Goal: Task Accomplishment & Management: Use online tool/utility

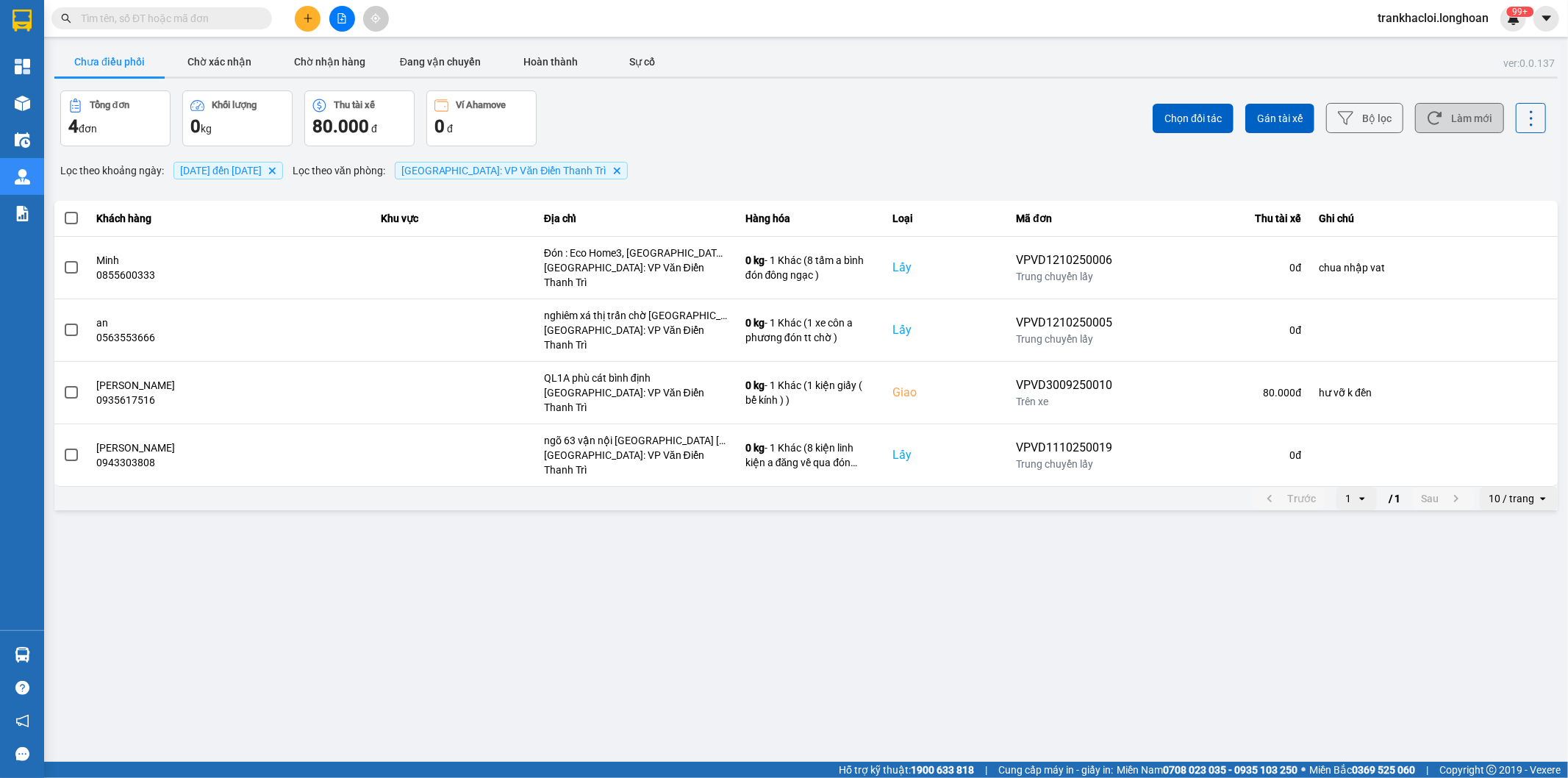
click at [1468, 122] on button "Làm mới" at bounding box center [1459, 117] width 89 height 30
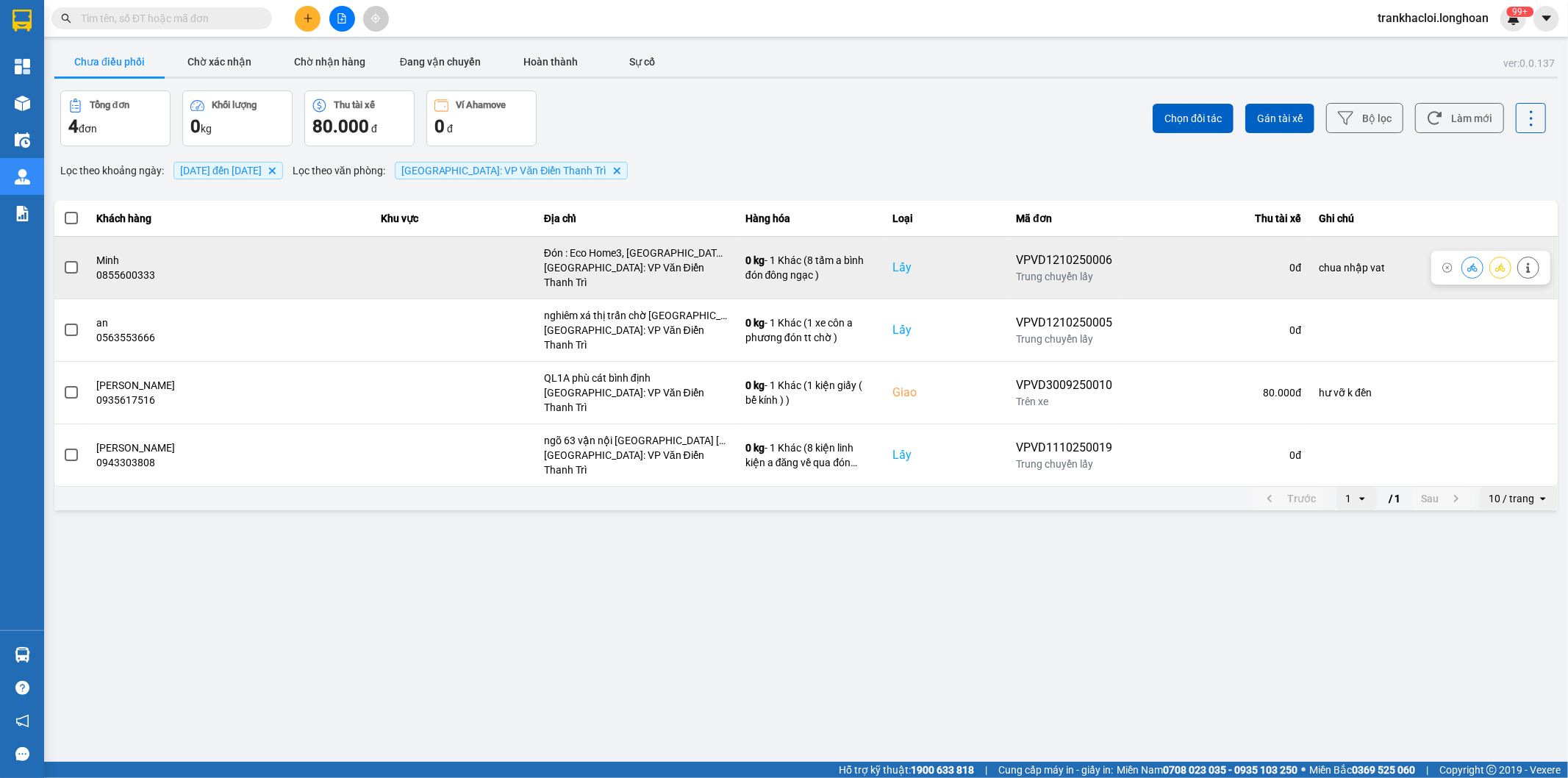
click at [1503, 265] on icon at bounding box center [1500, 267] width 10 height 10
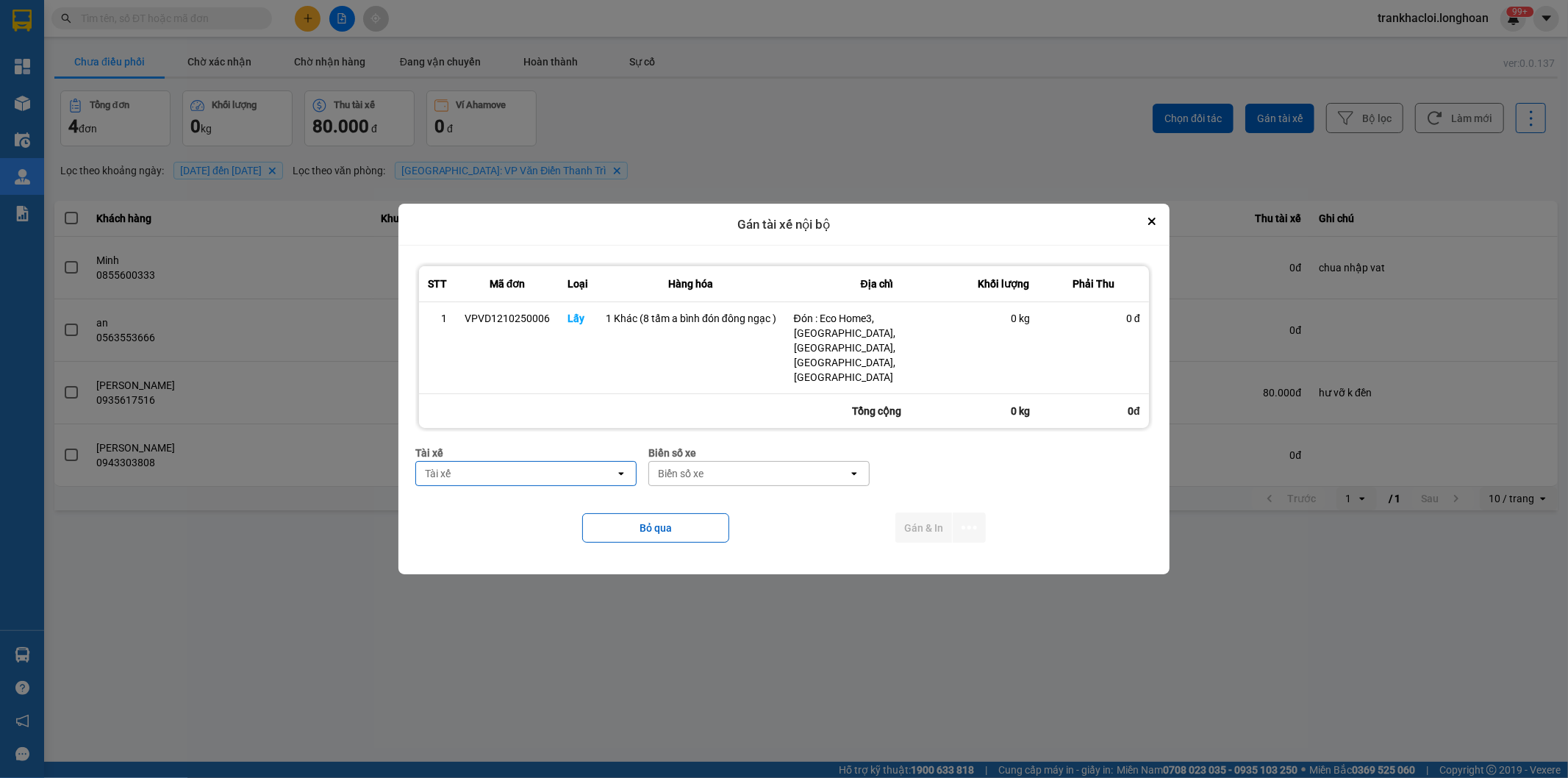
click at [534, 462] on div "Tài xế" at bounding box center [515, 474] width 199 height 23
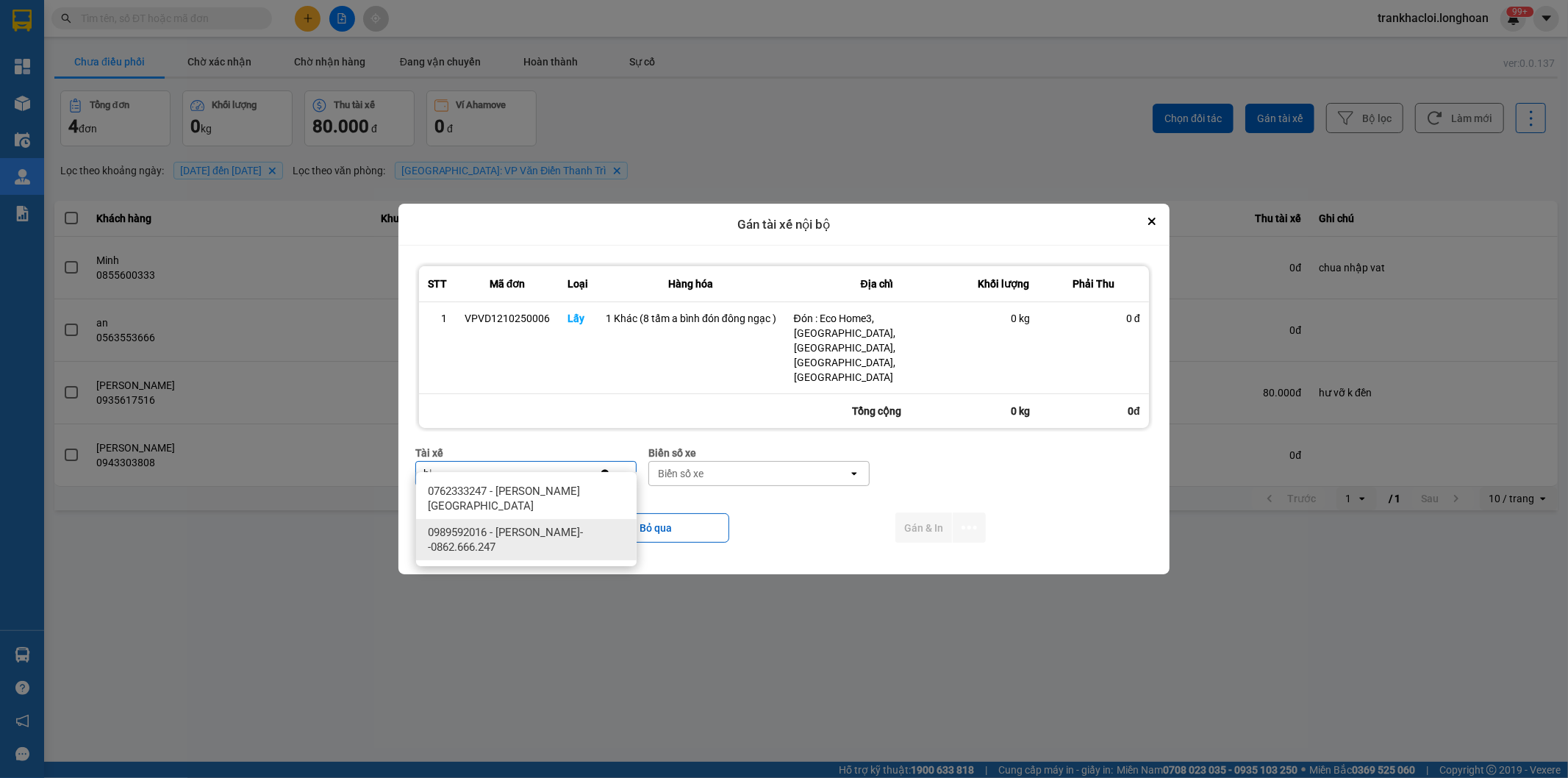
type input "bi"
click at [542, 555] on div "0989592016 - [PERSON_NAME]--0862.666.247" at bounding box center [526, 539] width 221 height 41
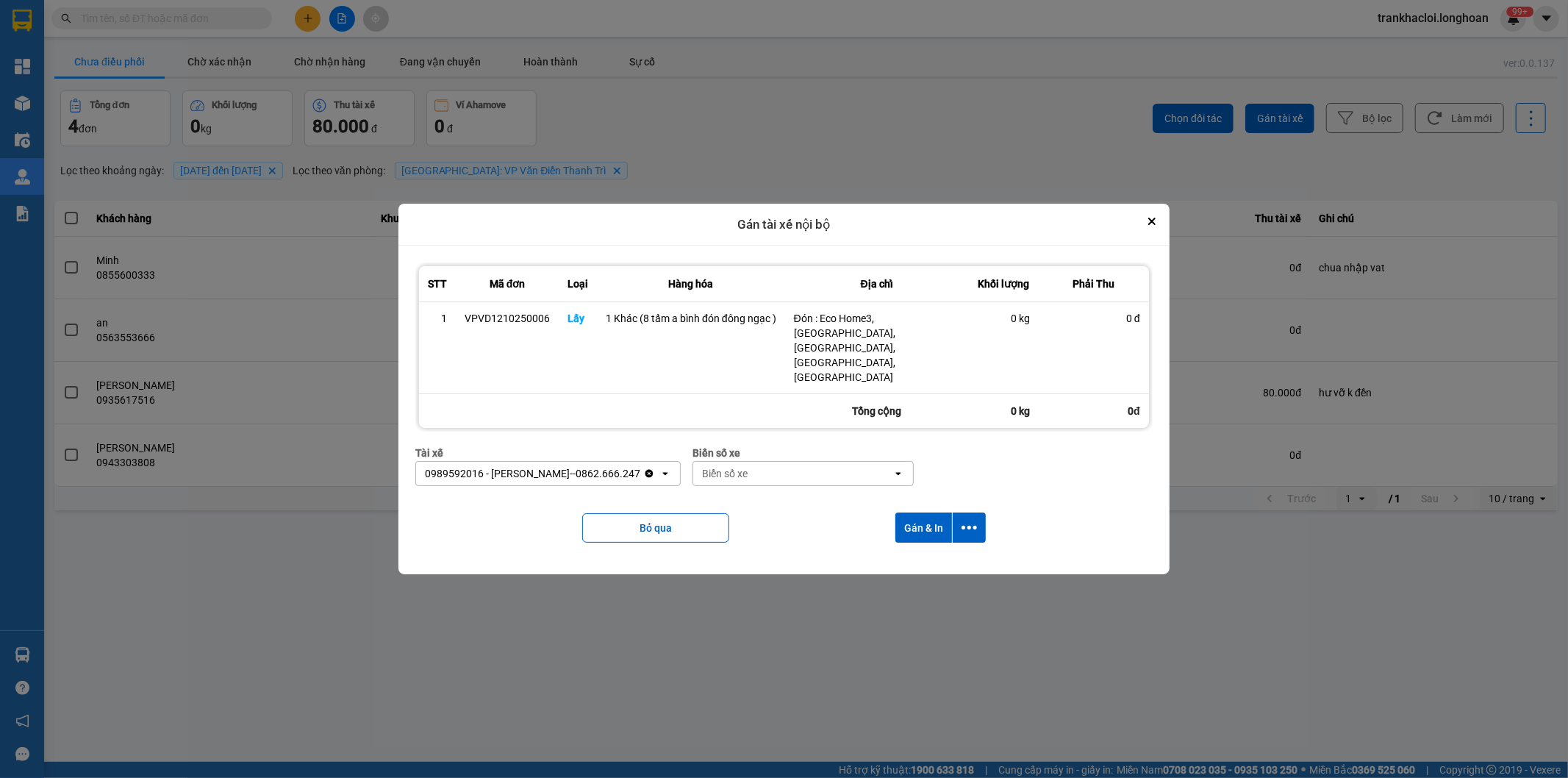
click at [723, 466] on div "Biển số xe" at bounding box center [725, 474] width 46 height 14
type input "44"
drag, startPoint x: 755, startPoint y: 493, endPoint x: 827, endPoint y: 494, distance: 72.0
click at [759, 493] on div "29E-122.44" at bounding box center [796, 491] width 221 height 26
click at [967, 520] on icon "dialog" at bounding box center [969, 527] width 15 height 15
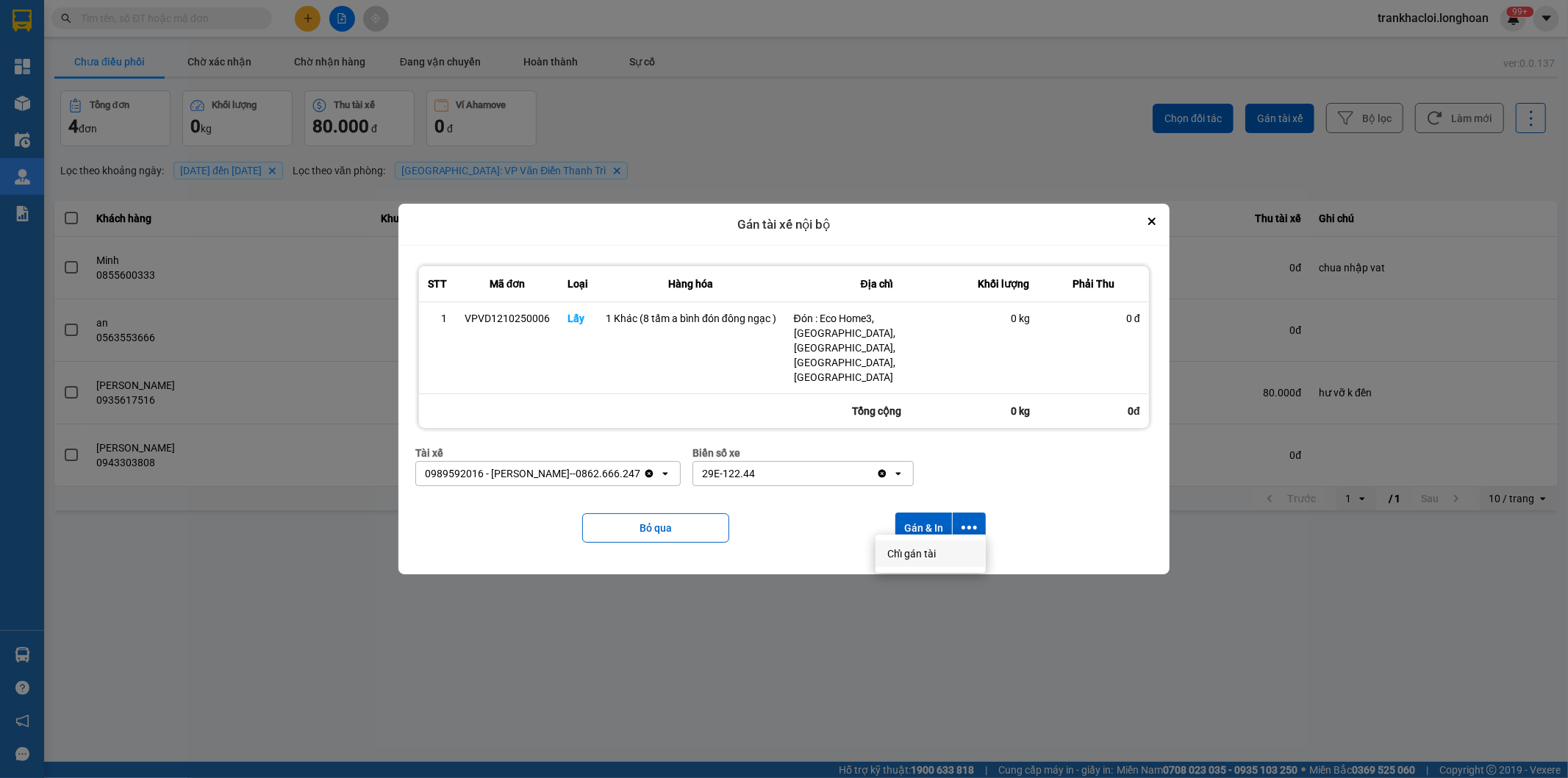
drag, startPoint x: 930, startPoint y: 555, endPoint x: 978, endPoint y: 514, distance: 63.1
click at [930, 554] on span "Chỉ gán tài" at bounding box center [911, 554] width 49 height 14
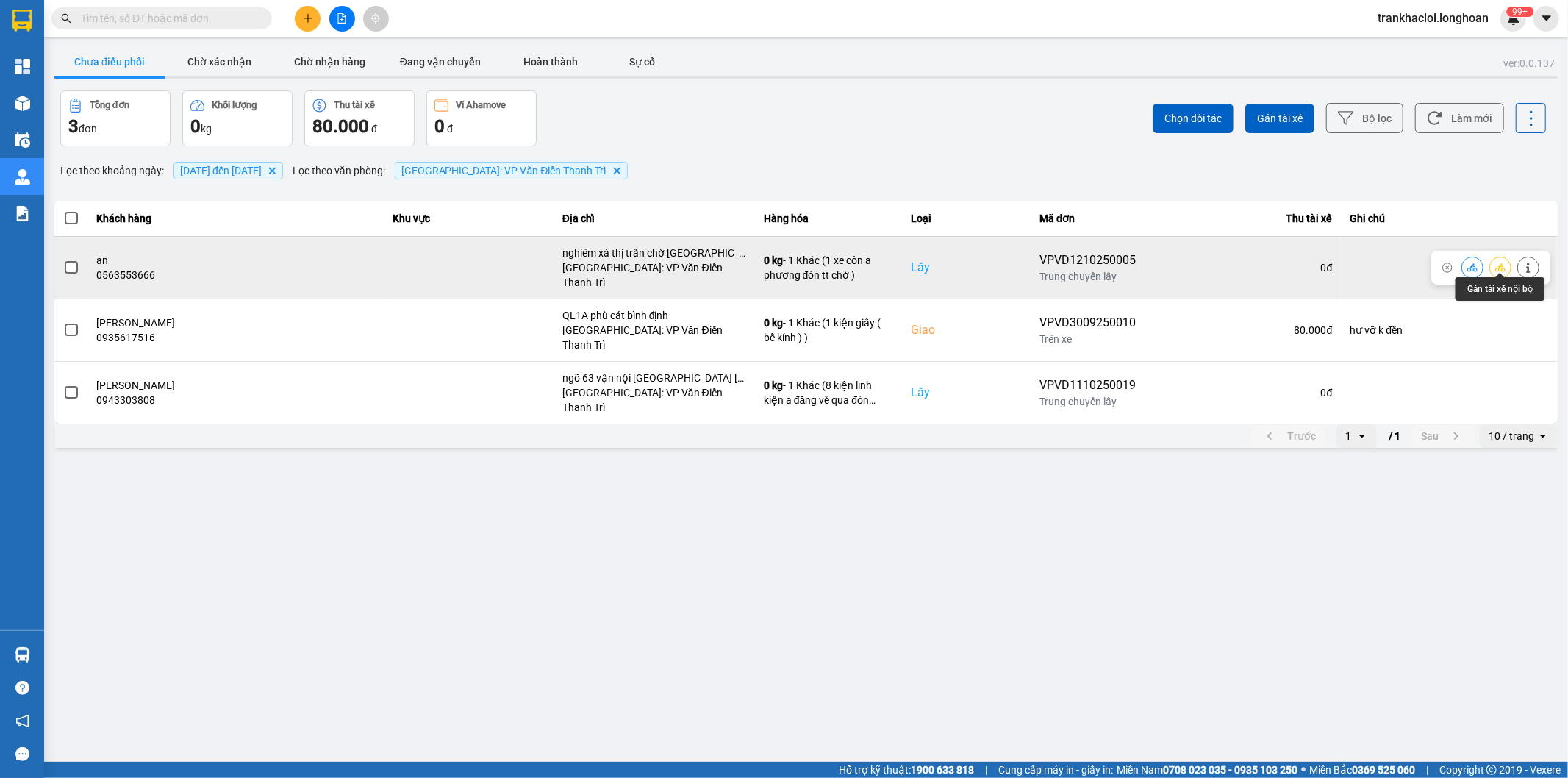
click at [1498, 262] on icon at bounding box center [1500, 267] width 10 height 10
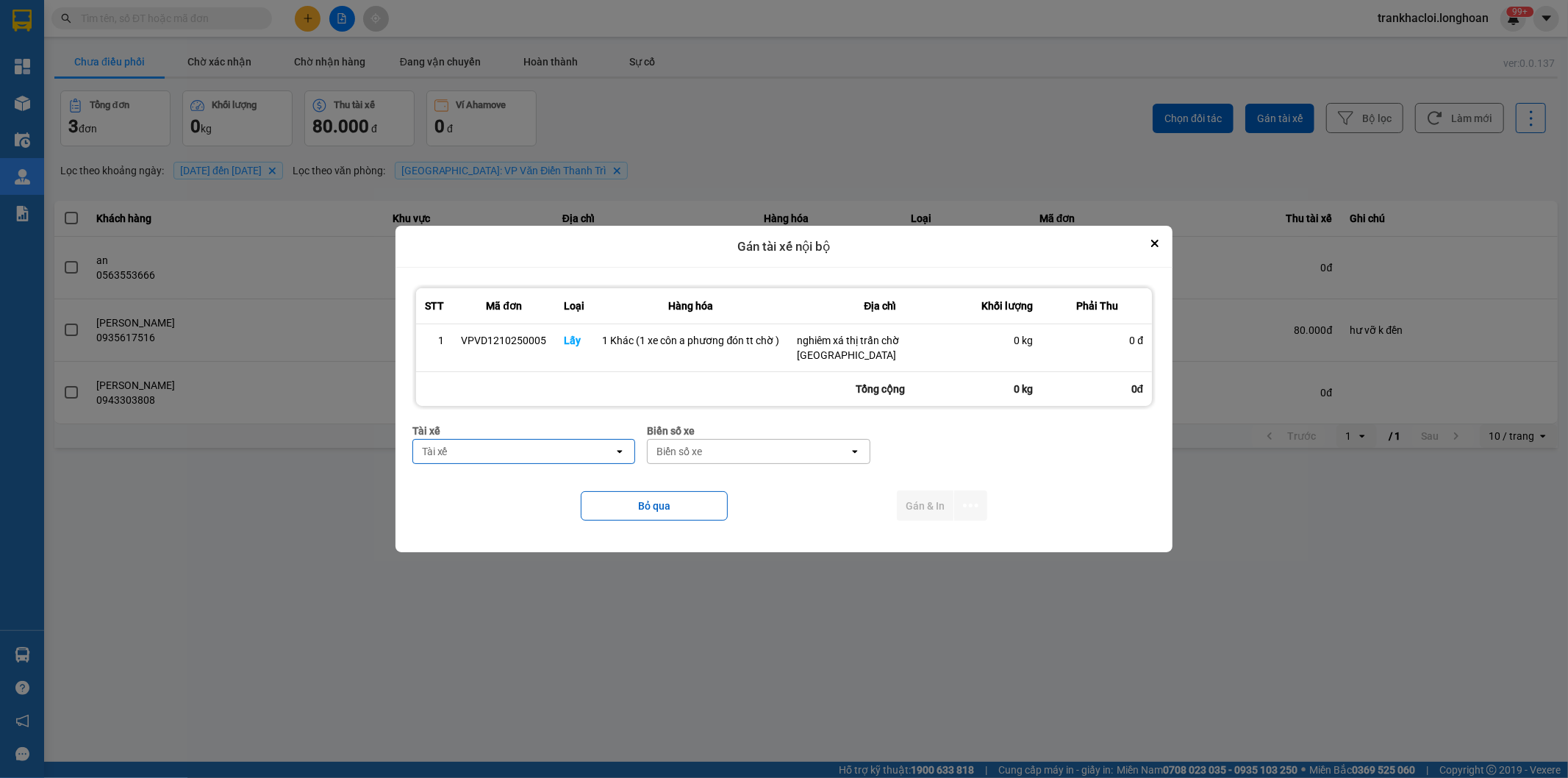
click at [542, 450] on div "Tài xế" at bounding box center [514, 451] width 202 height 23
type input "phuo"
click at [542, 491] on span "0387888247 - [PERSON_NAME] 0337.522.911" at bounding box center [528, 491] width 205 height 30
click at [740, 458] on div "Biển số xe" at bounding box center [718, 451] width 46 height 14
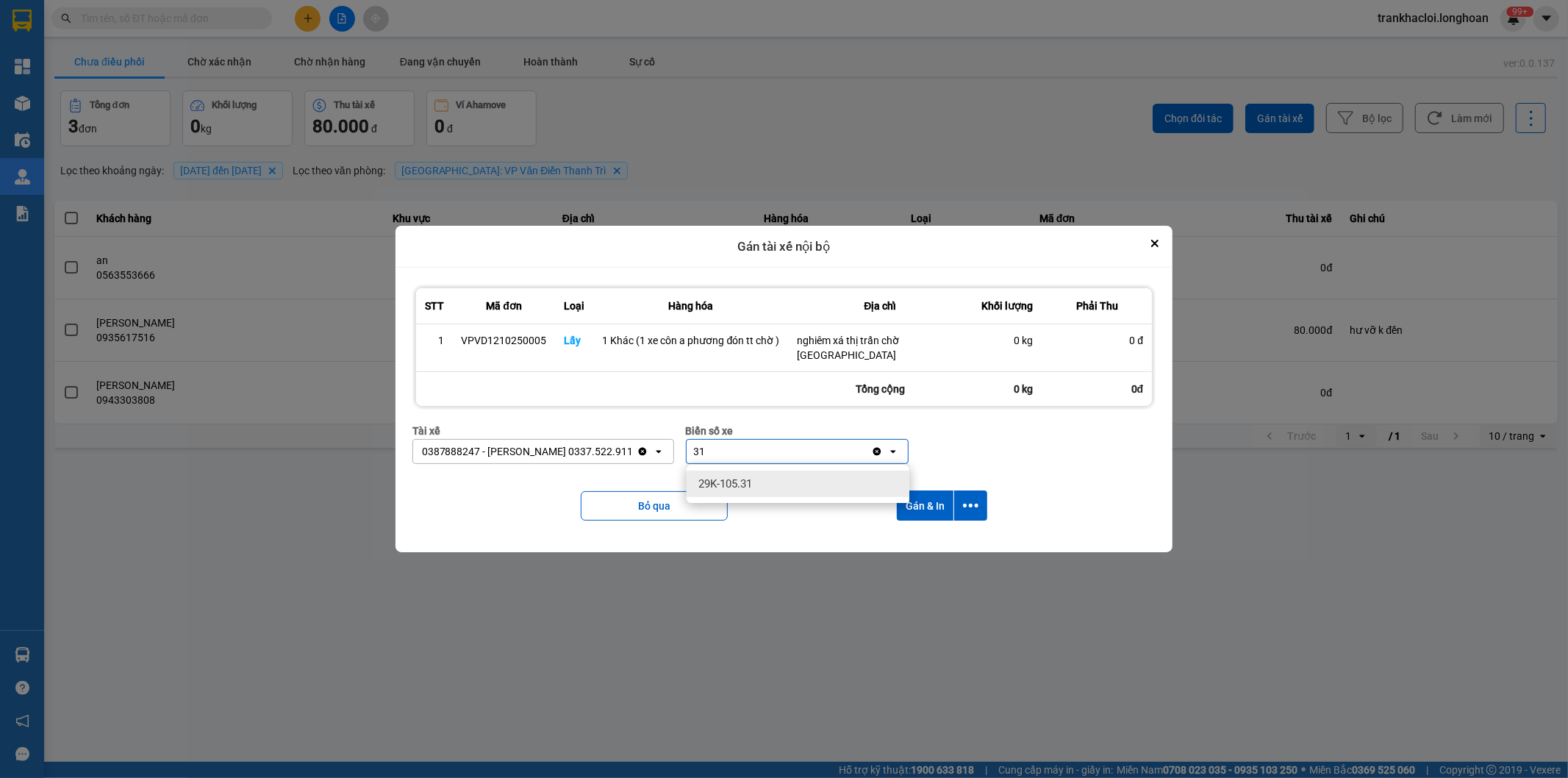
type input "31"
click at [813, 482] on div "29K-105.31" at bounding box center [797, 483] width 222 height 26
click at [969, 511] on icon "dialog" at bounding box center [970, 505] width 15 height 15
drag, startPoint x: 901, startPoint y: 546, endPoint x: 913, endPoint y: 538, distance: 14.4
click at [905, 546] on span "Chỉ gán tài" at bounding box center [912, 546] width 49 height 14
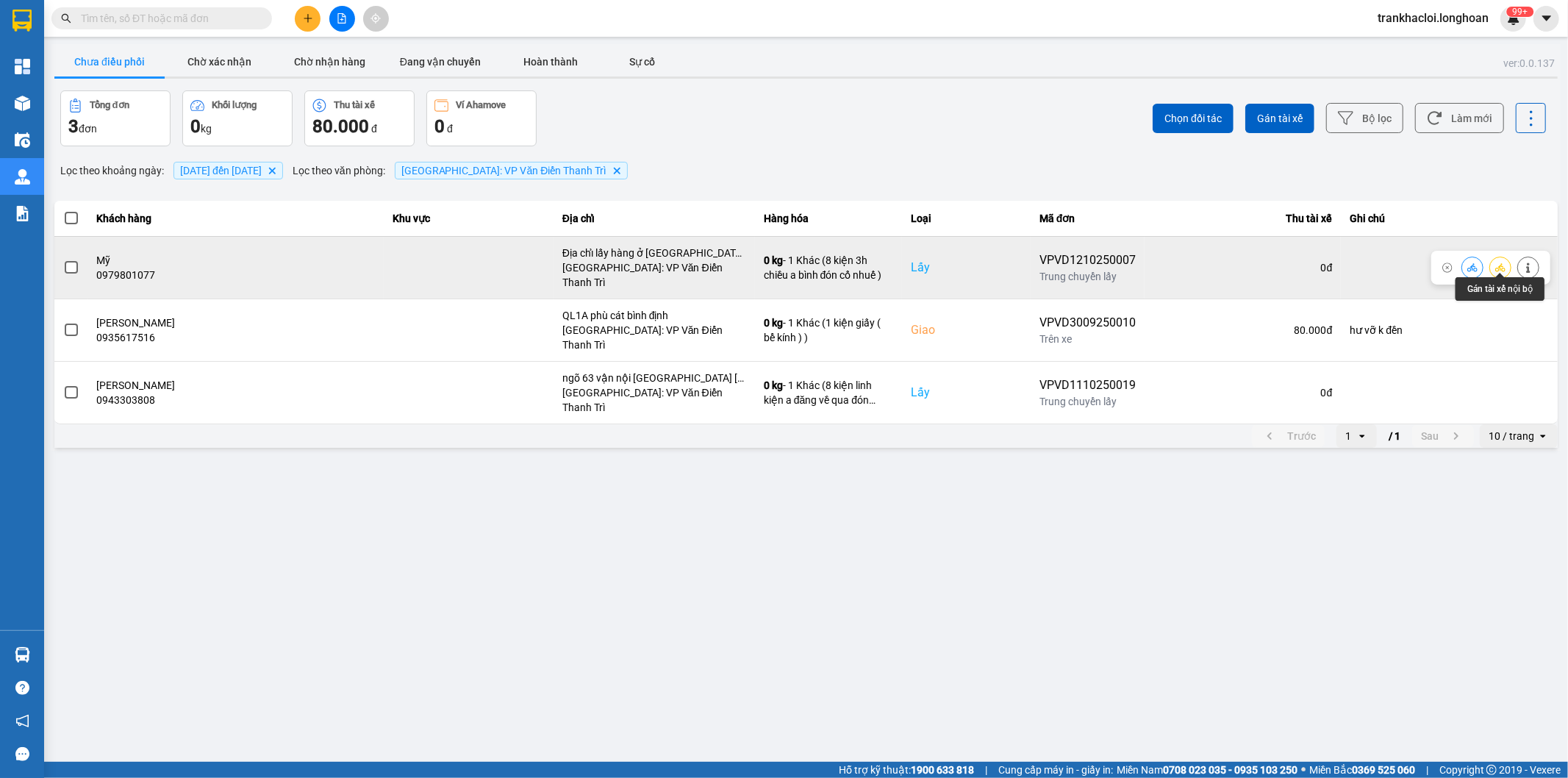
click at [1500, 263] on icon at bounding box center [1500, 267] width 10 height 8
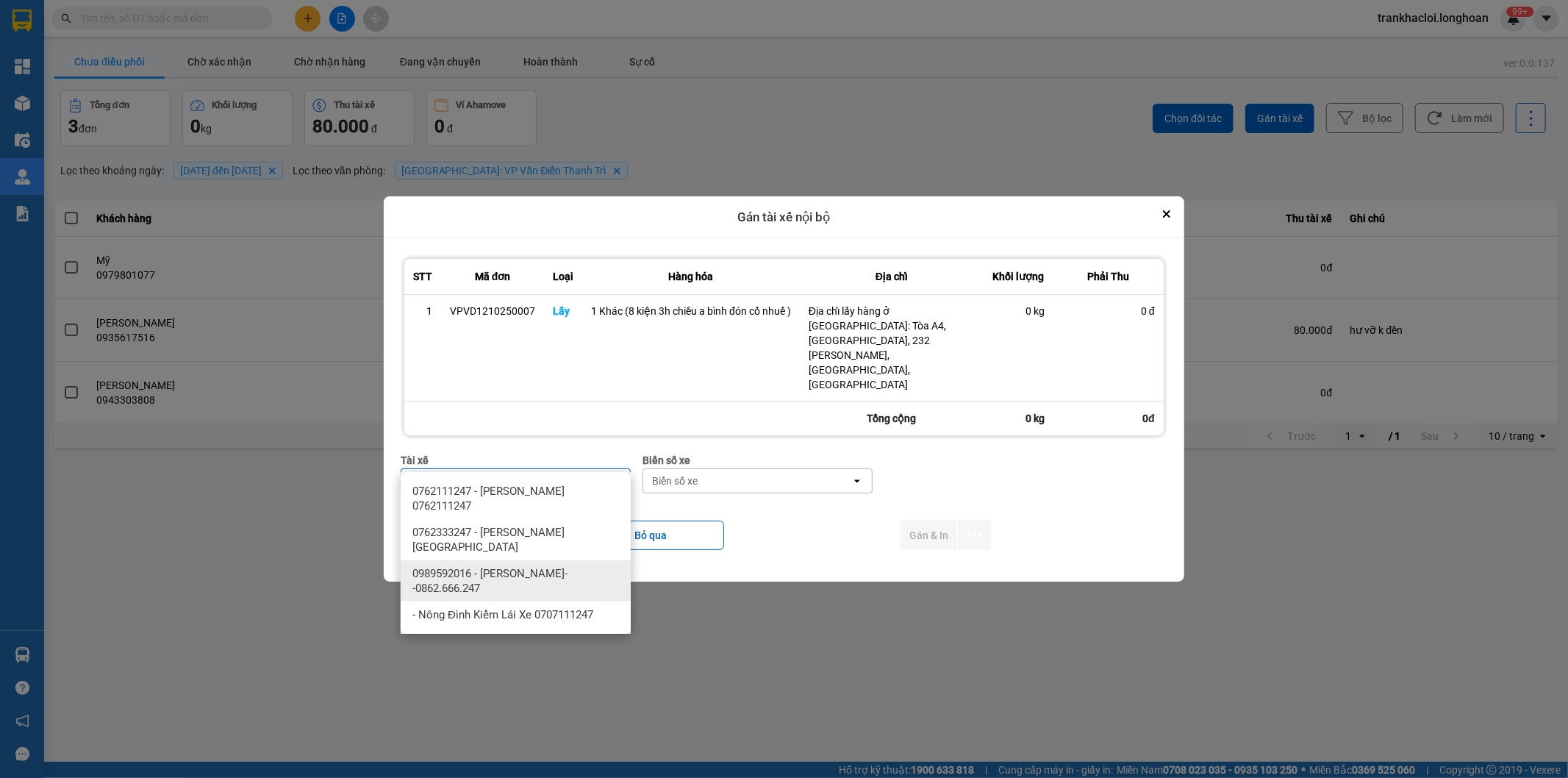
type input "binh"
click at [555, 566] on span "0989592016 - [PERSON_NAME]--0862.666.247" at bounding box center [519, 581] width 213 height 30
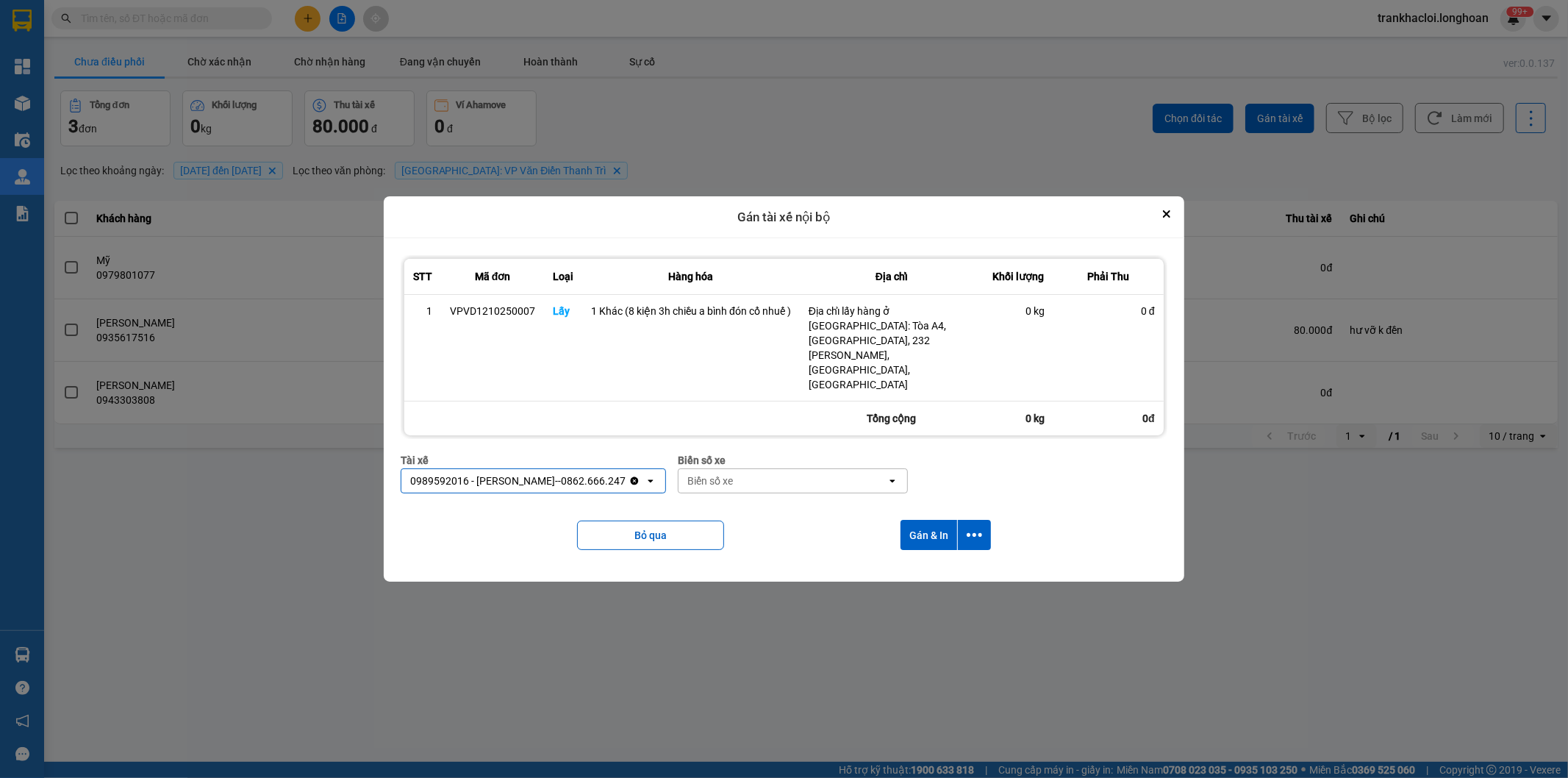
click at [750, 469] on div "Biển số xe" at bounding box center [782, 481] width 208 height 23
type input "44"
drag, startPoint x: 756, startPoint y: 488, endPoint x: 919, endPoint y: 510, distance: 164.5
click at [763, 488] on div "29E-122.44" at bounding box center [787, 491] width 231 height 26
click at [974, 533] on icon "dialog" at bounding box center [974, 535] width 15 height 4
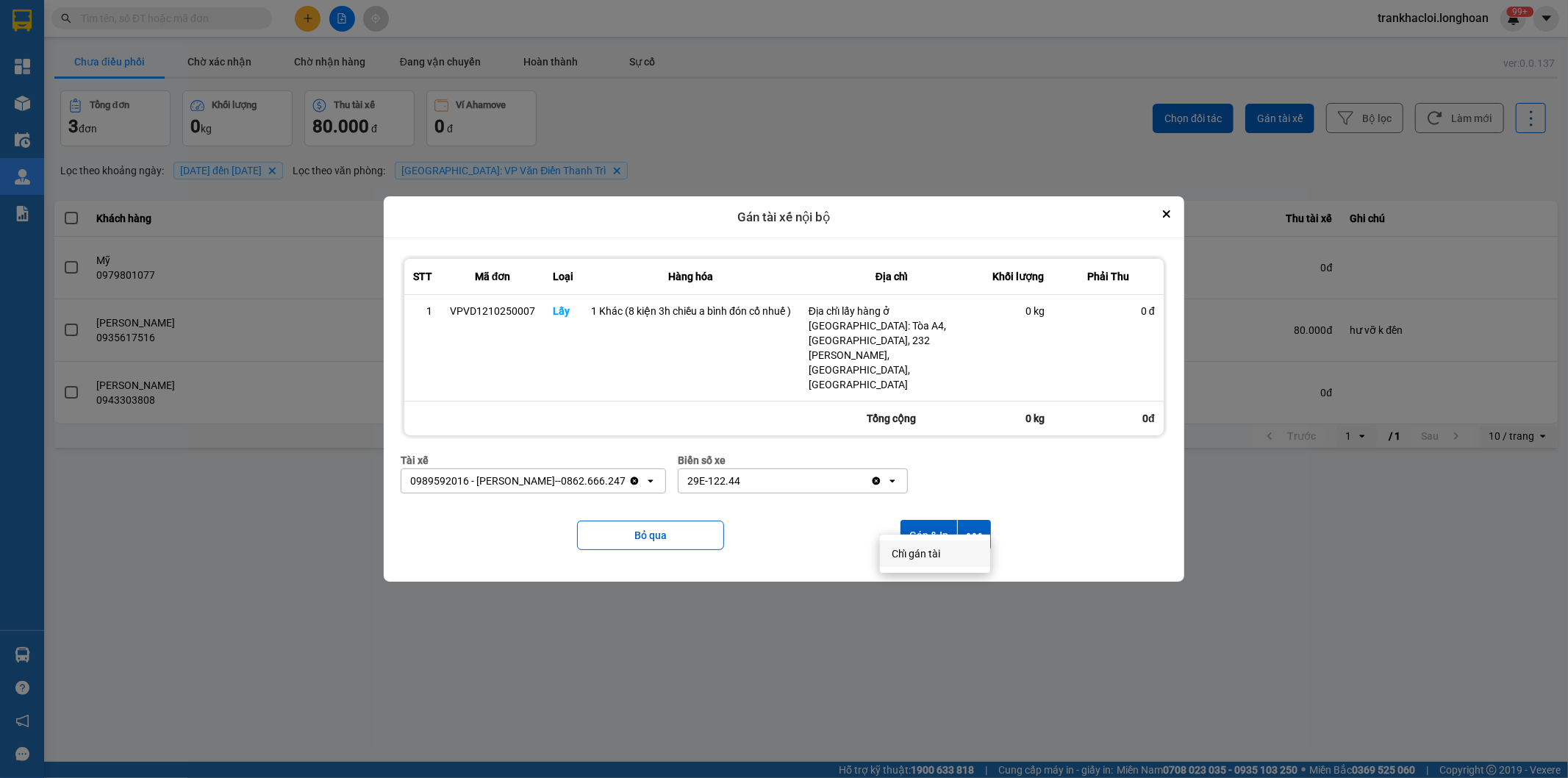
click at [915, 549] on span "Chỉ gán tài" at bounding box center [916, 554] width 49 height 14
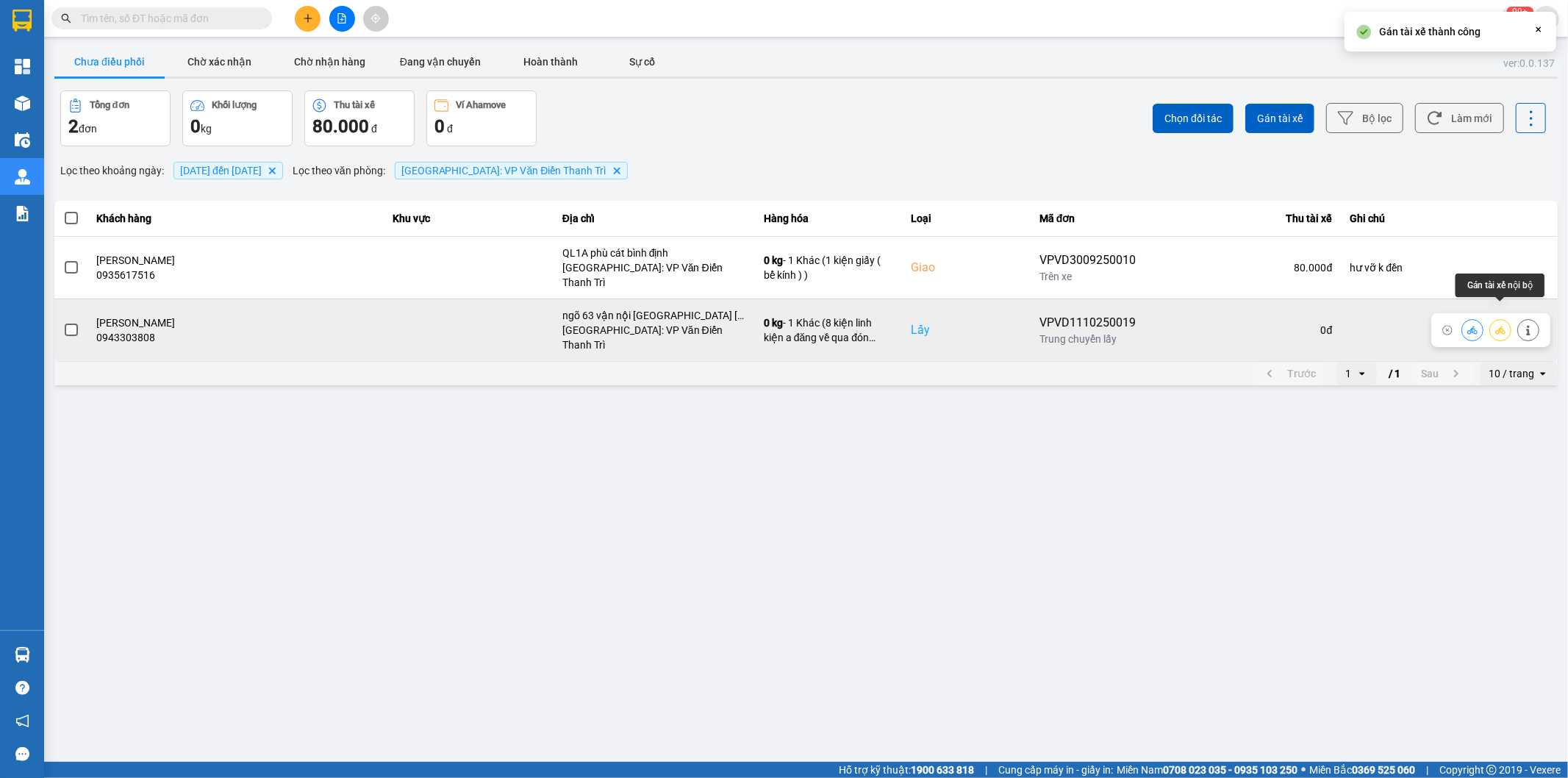
click at [1503, 326] on icon at bounding box center [1500, 330] width 10 height 8
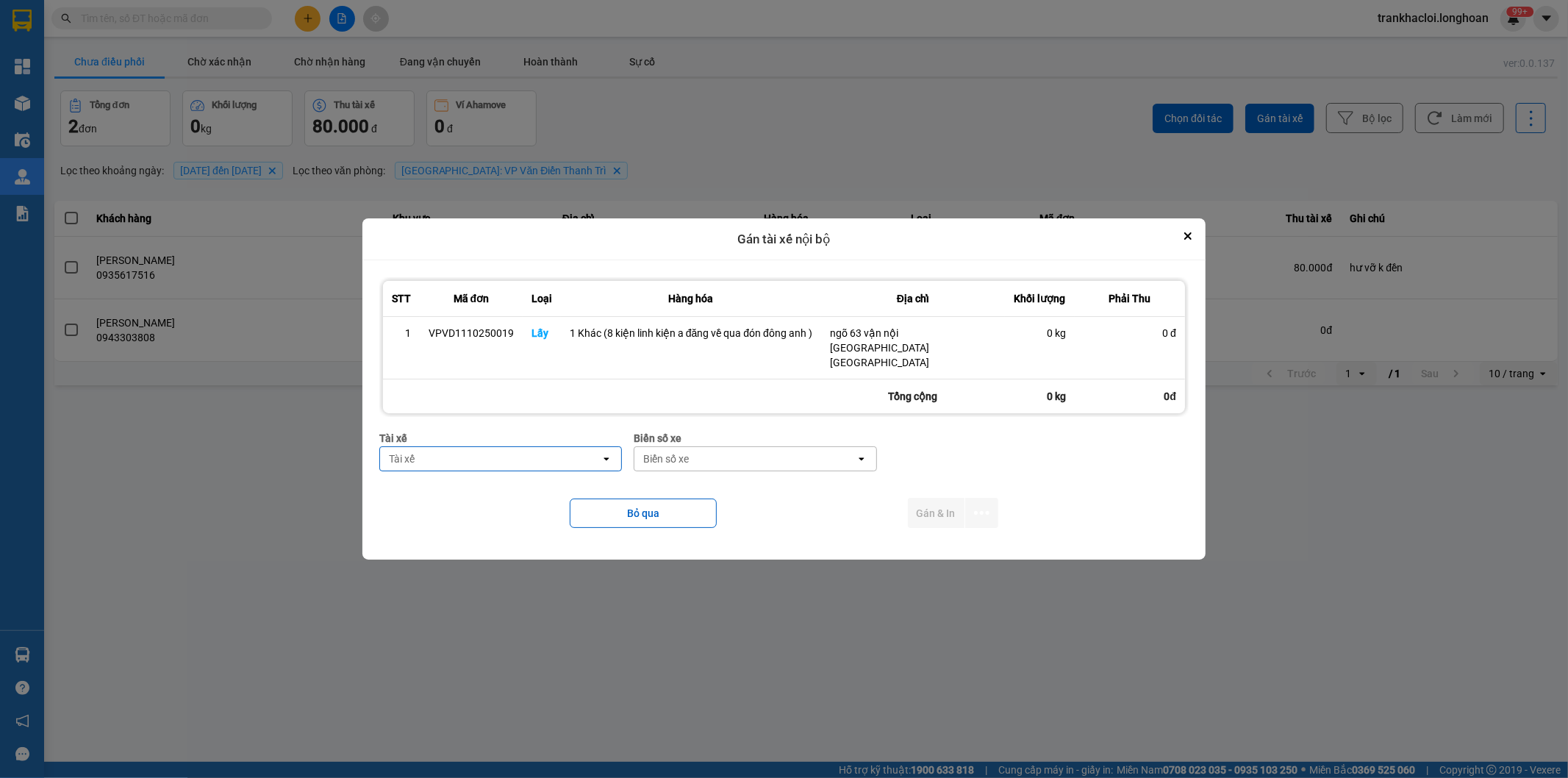
click at [483, 450] on div "Tài xế" at bounding box center [490, 458] width 221 height 23
type input "d"
type input "đă"
click at [531, 466] on div "0859238386 - [PERSON_NAME] 0356.999.247" at bounding box center [500, 475] width 242 height 26
click at [717, 447] on div "Biển số xe" at bounding box center [764, 458] width 221 height 23
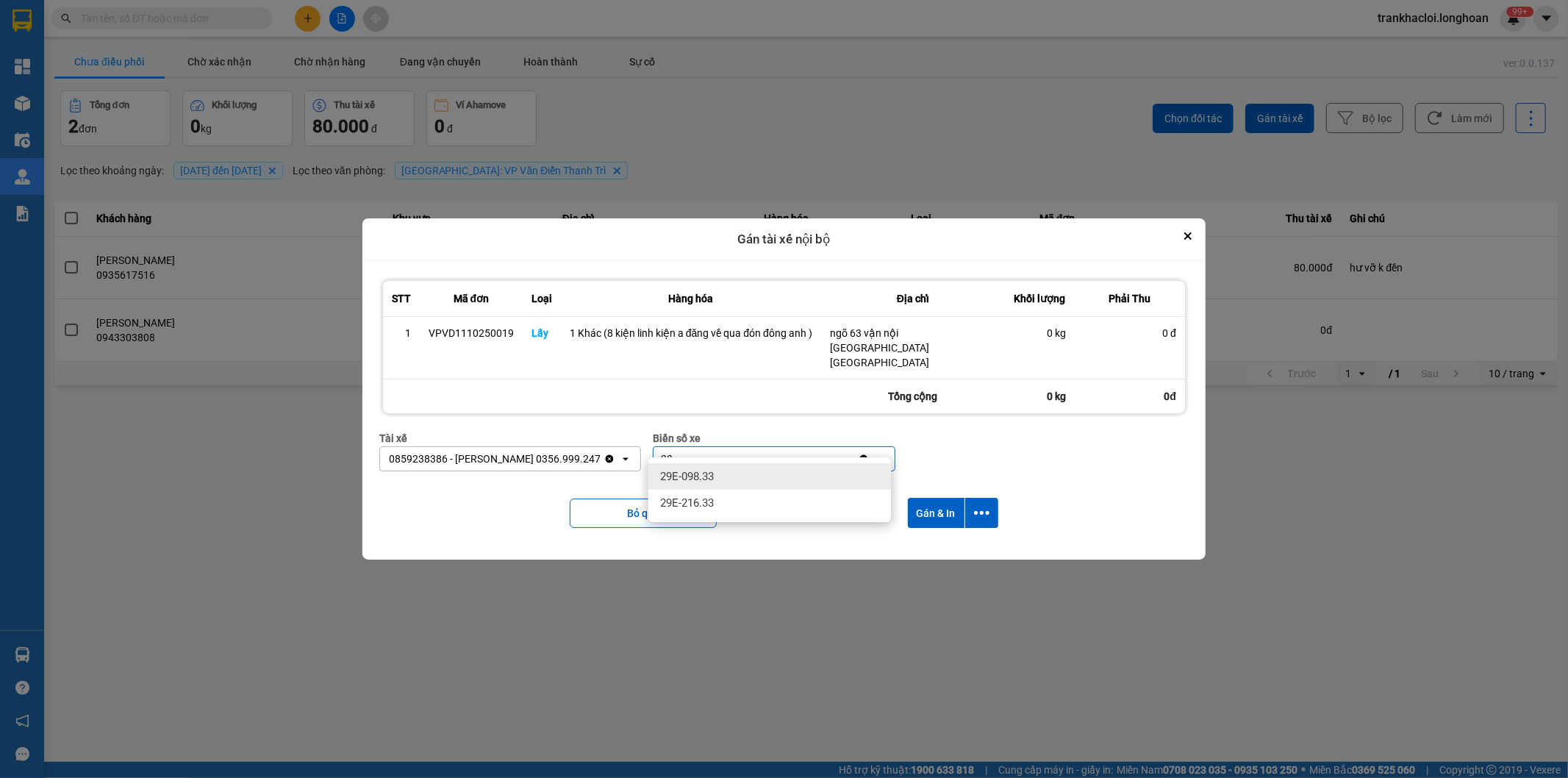
type input "33"
click at [757, 470] on div "29E-098.33" at bounding box center [769, 475] width 242 height 26
click at [978, 505] on icon "dialog" at bounding box center [982, 512] width 15 height 15
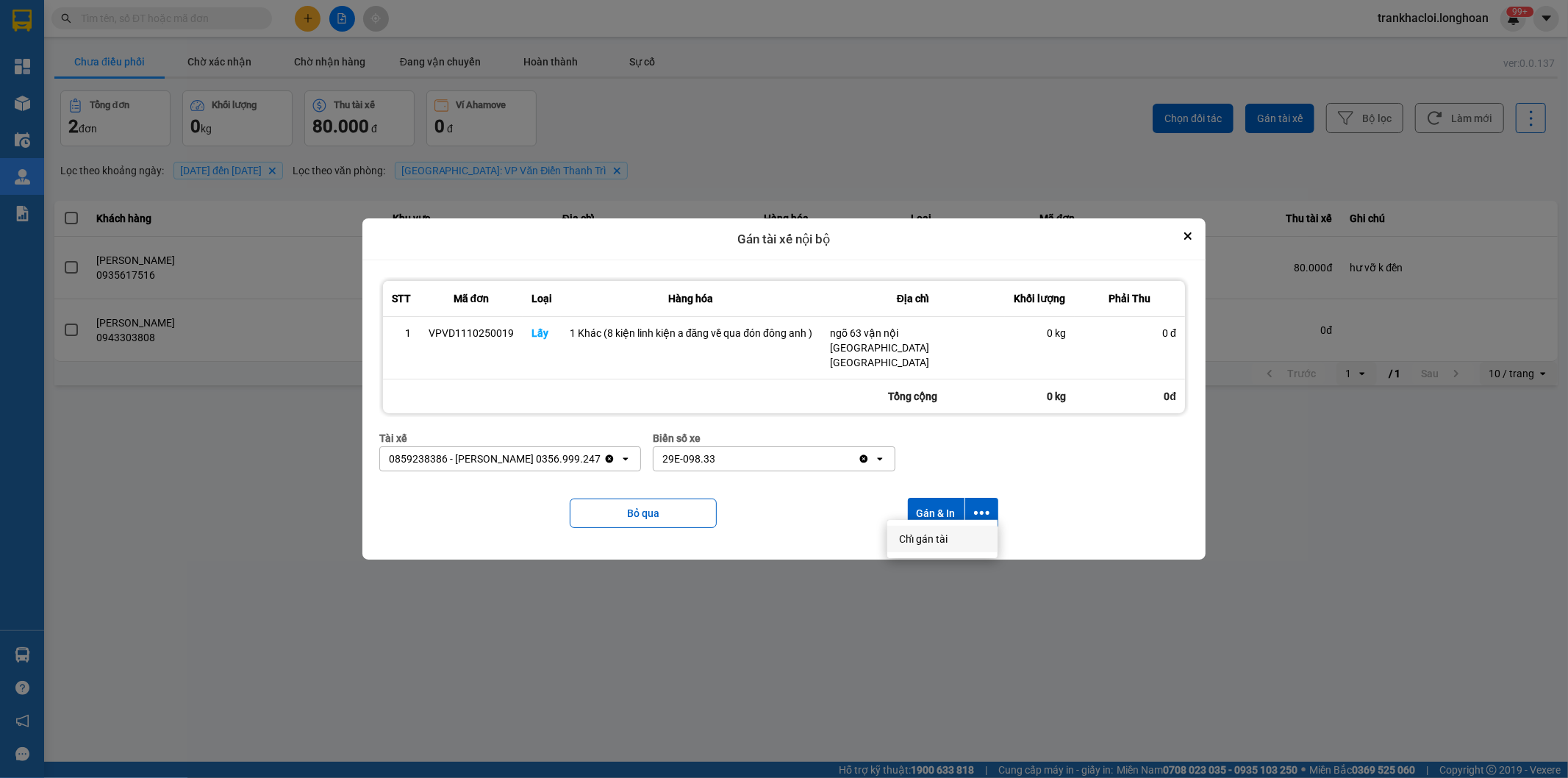
click at [911, 531] on span "Chỉ gán tài" at bounding box center [923, 538] width 49 height 14
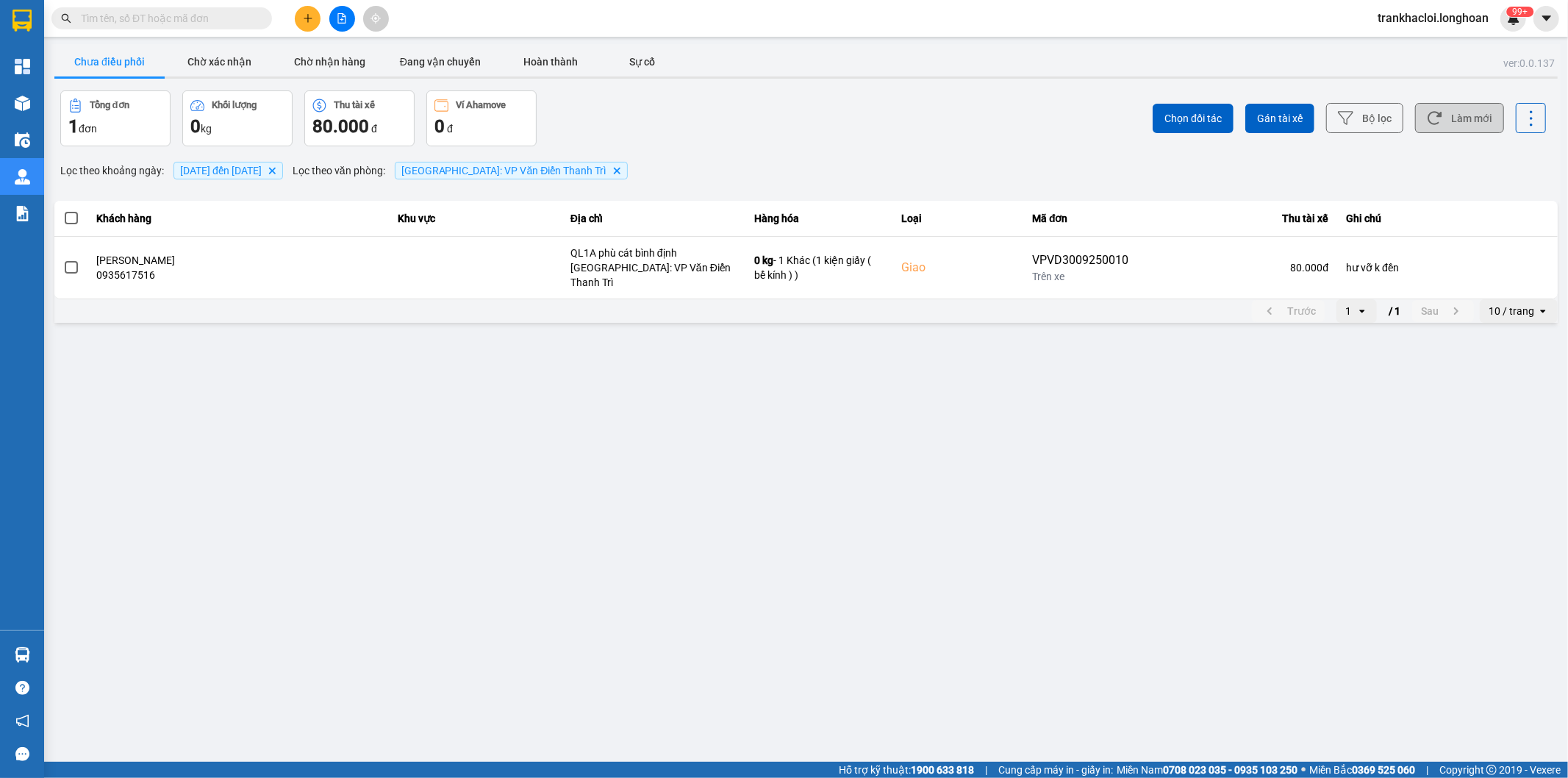
click at [1457, 123] on button "Làm mới" at bounding box center [1459, 117] width 89 height 30
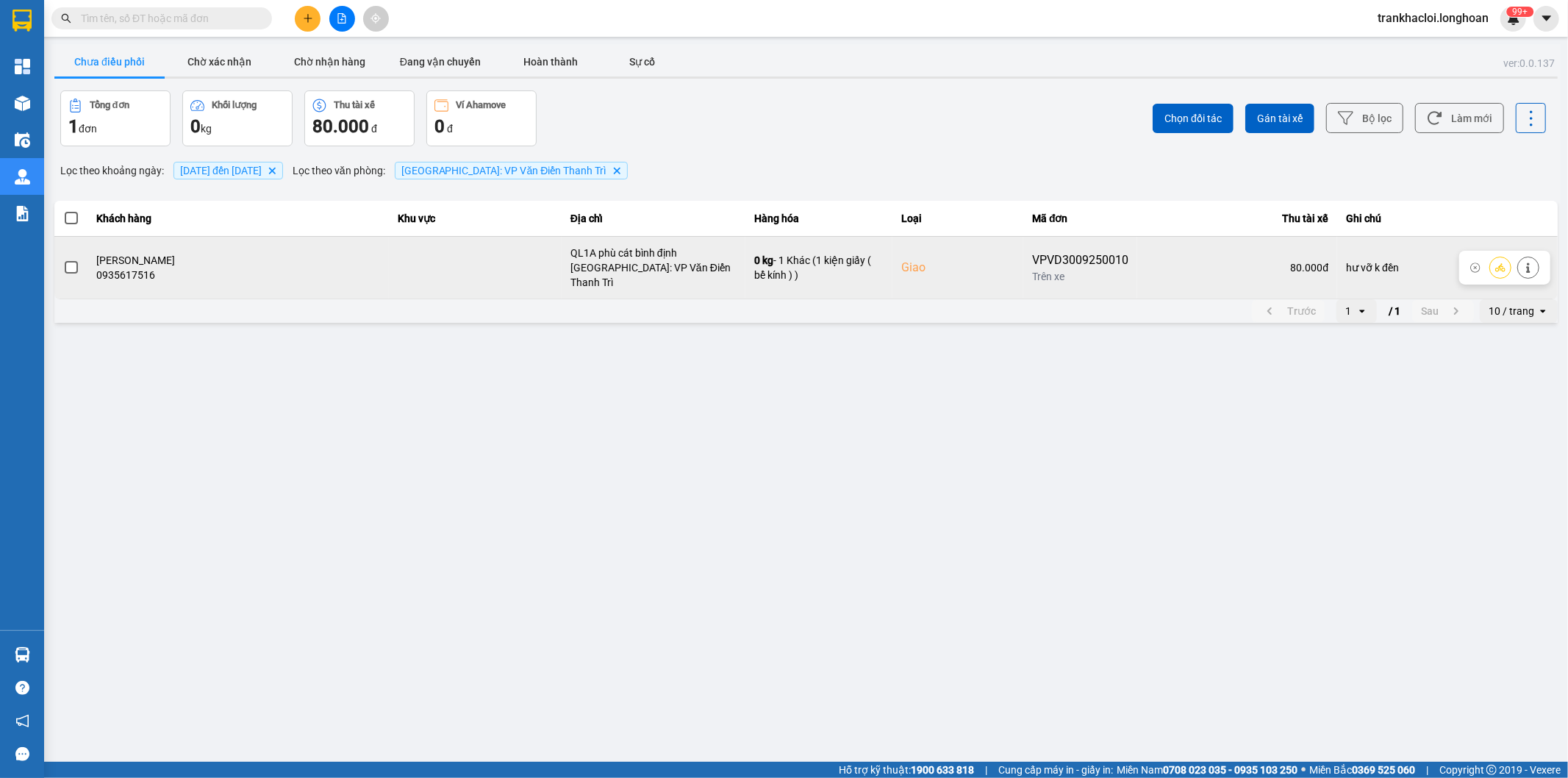
click at [678, 269] on div "[GEOGRAPHIC_DATA]: VP Văn Điển Thanh Trì" at bounding box center [653, 275] width 166 height 30
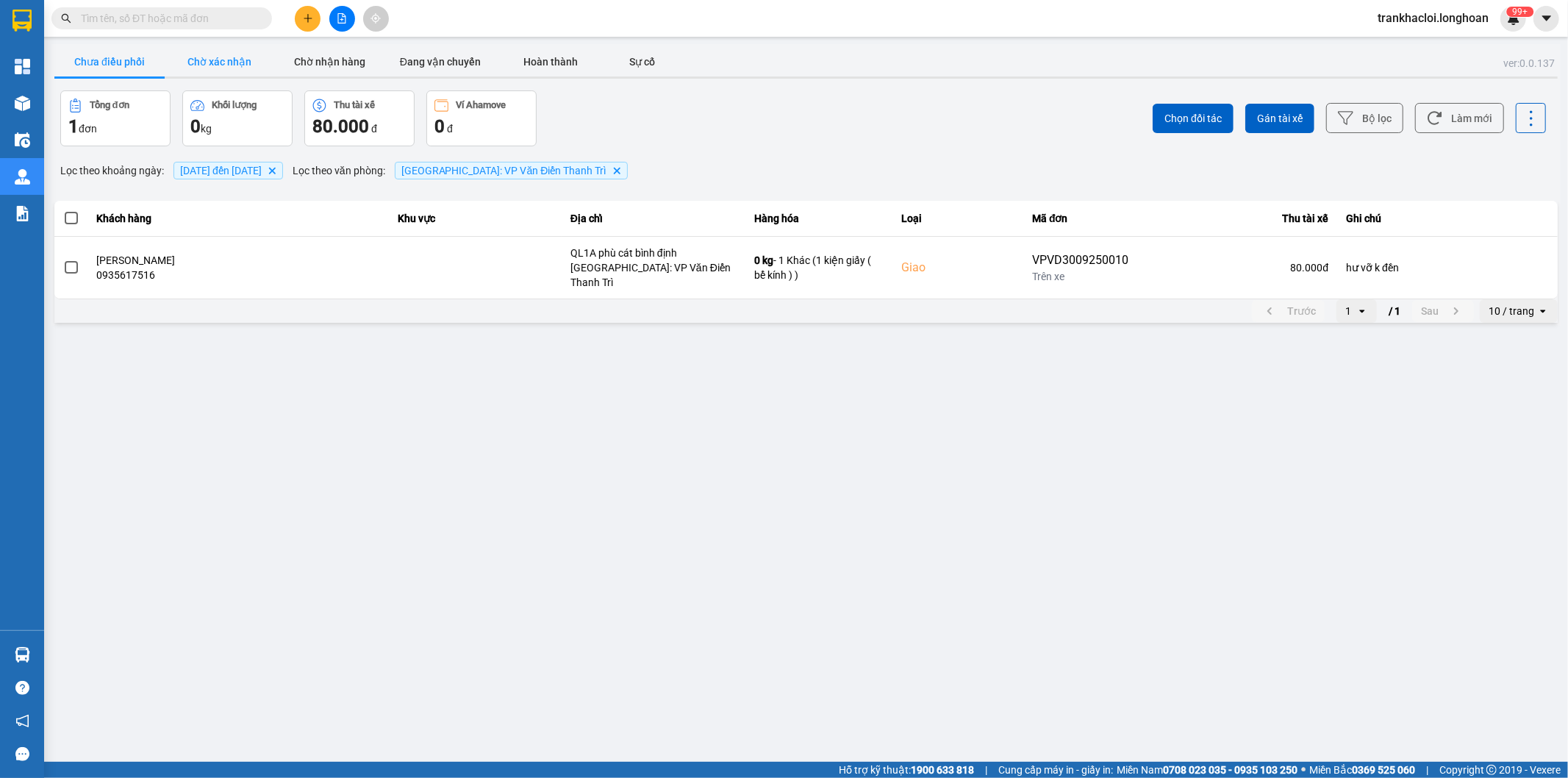
click at [219, 65] on button "Chờ xác nhận" at bounding box center [220, 61] width 110 height 30
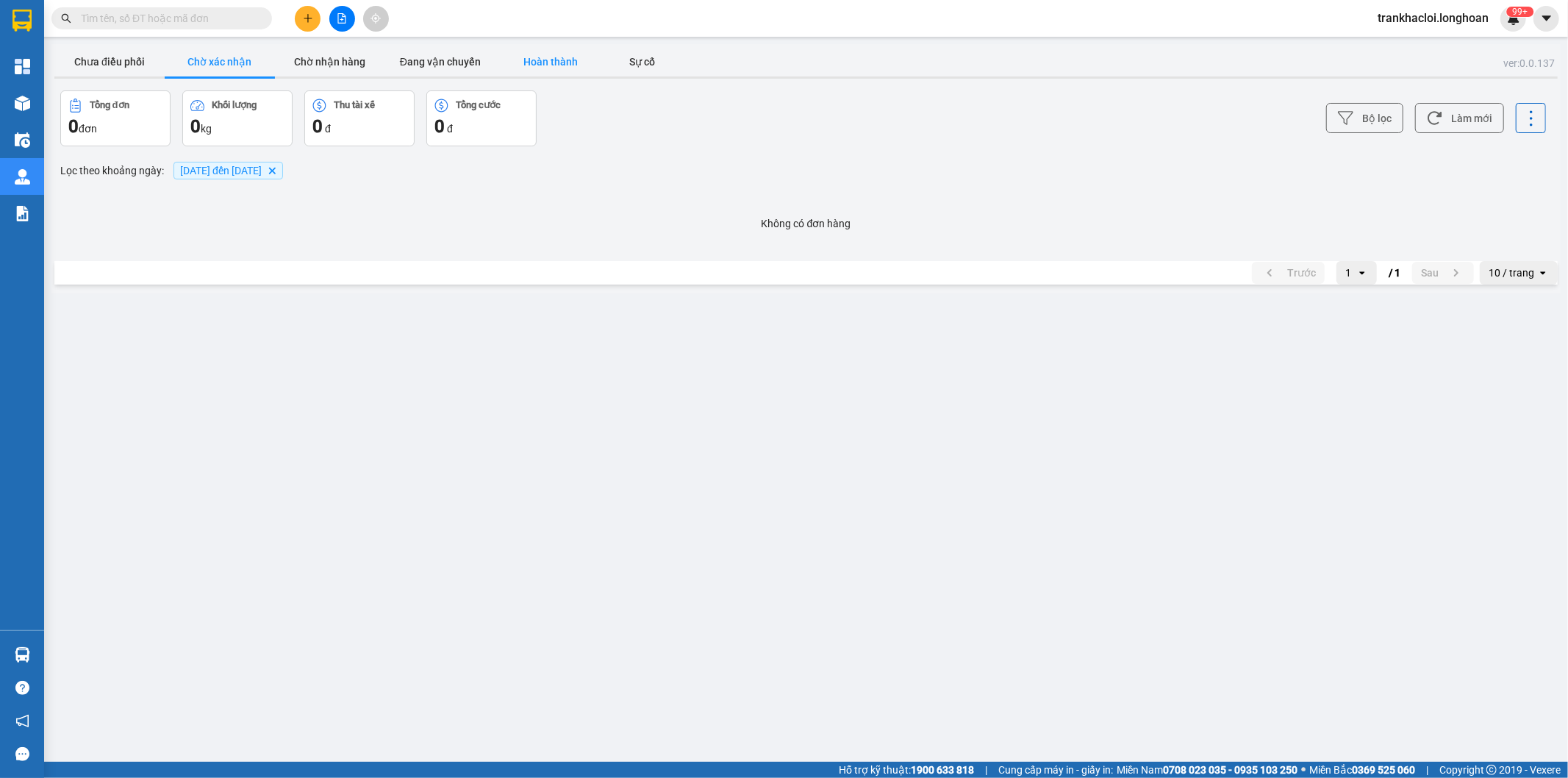
click at [548, 59] on button "Hoàn thành" at bounding box center [550, 61] width 110 height 30
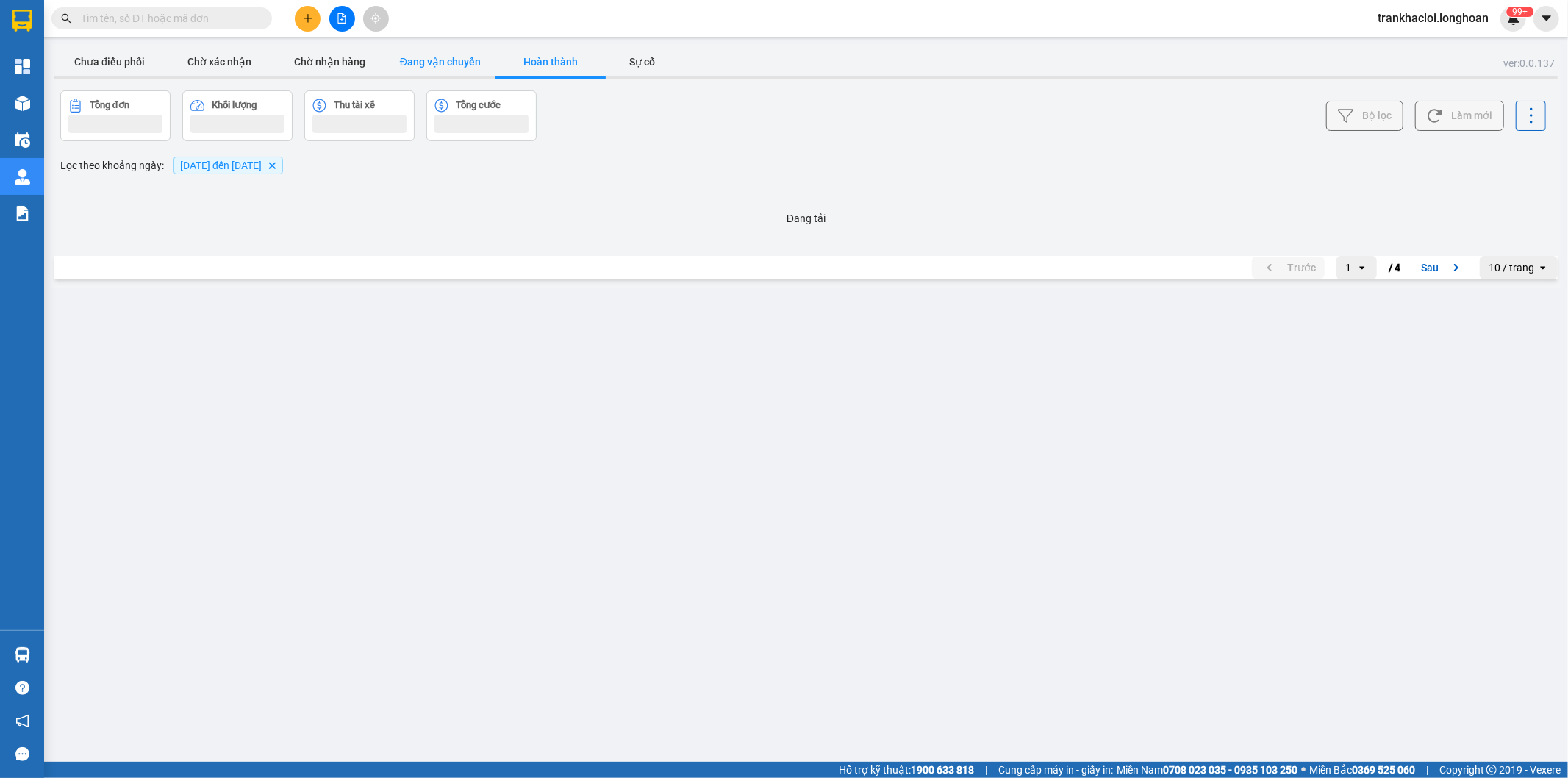
click at [472, 62] on button "Đang vận chuyển" at bounding box center [440, 61] width 110 height 30
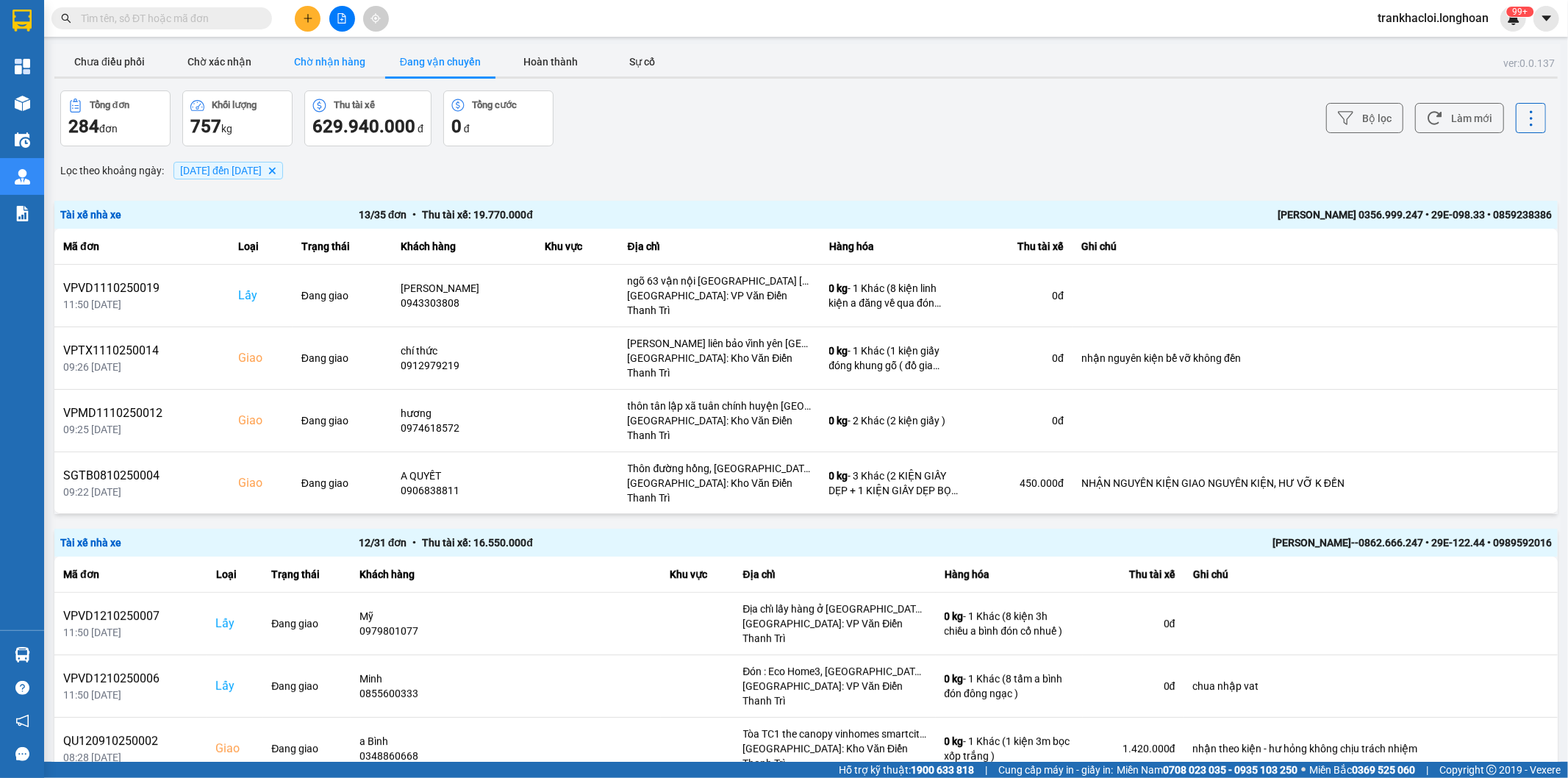
click at [365, 56] on button "Chờ nhận hàng" at bounding box center [330, 61] width 110 height 30
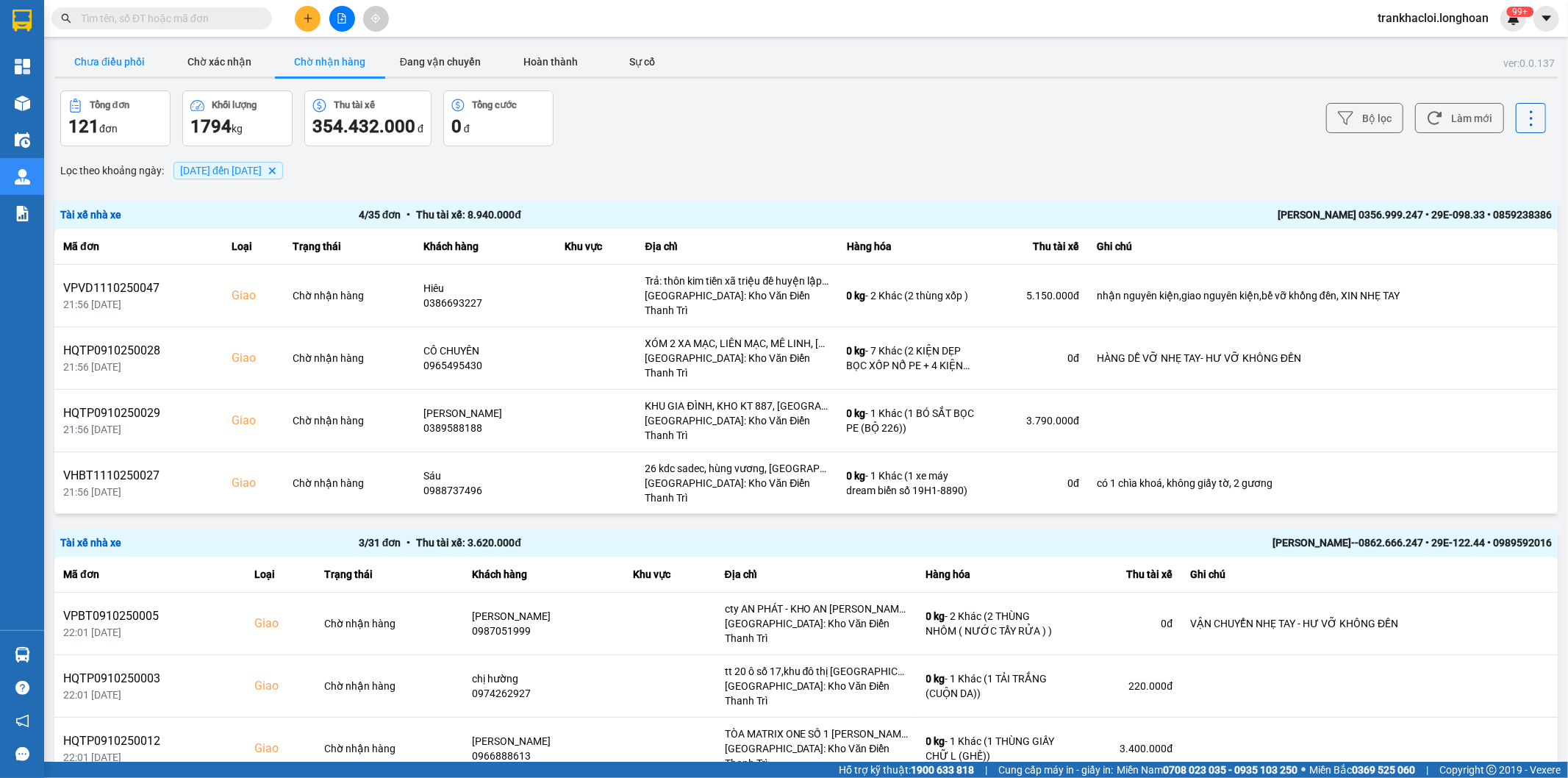
click at [134, 61] on button "Chưa điều phối" at bounding box center [109, 61] width 110 height 30
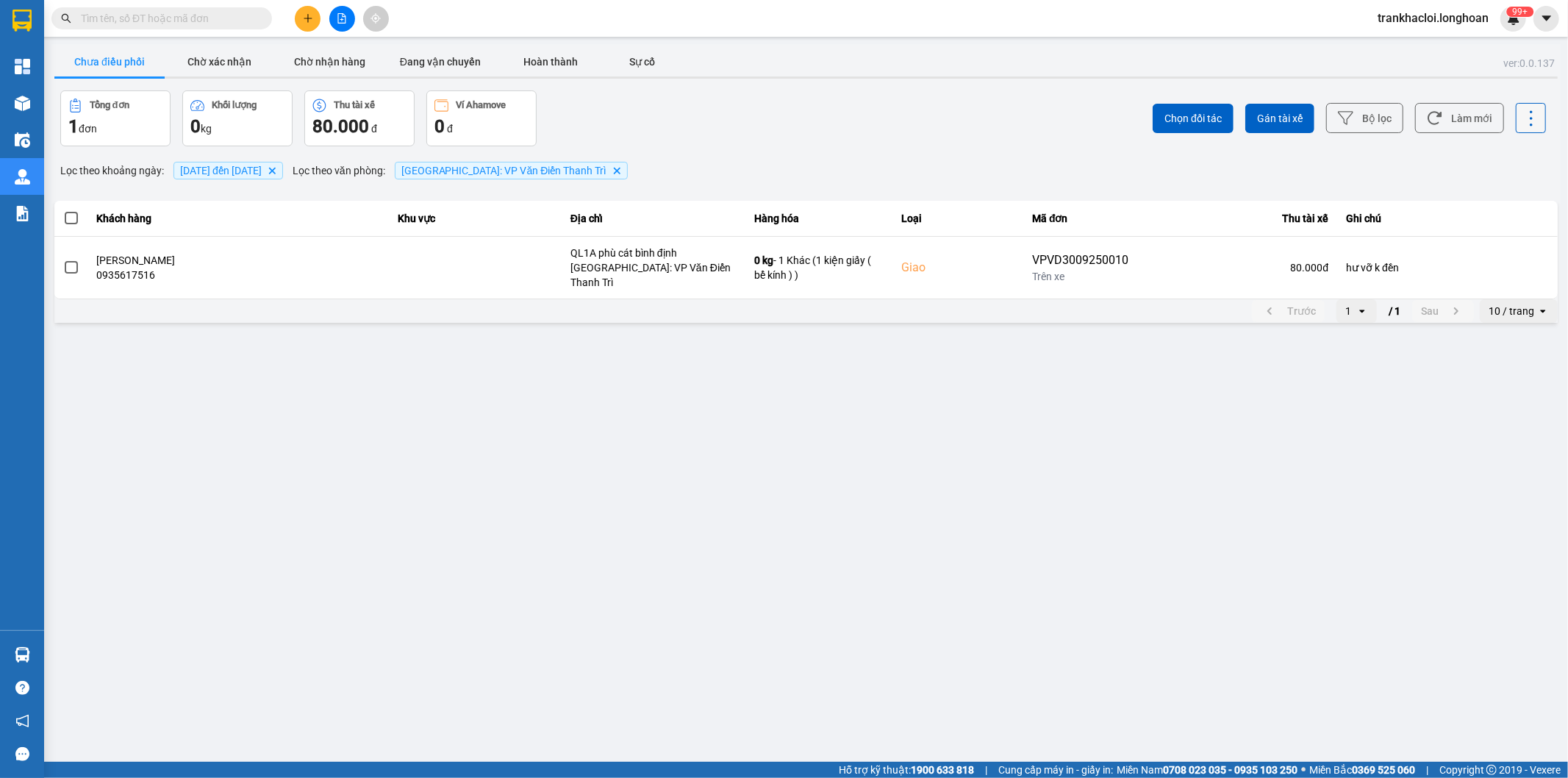
click at [1539, 121] on icon at bounding box center [1531, 118] width 21 height 21
drag, startPoint x: 681, startPoint y: 103, endPoint x: 554, endPoint y: 74, distance: 130.3
click at [678, 103] on div "Tổng đơn 1 đơn Khối lượng 0 kg Thu tài xế 80.000 đ Ví Ahamove 0 đ" at bounding box center [431, 118] width 743 height 56
drag, startPoint x: 357, startPoint y: 59, endPoint x: 349, endPoint y: 58, distance: 8.1
click at [355, 59] on button "Chờ nhận hàng" at bounding box center [330, 61] width 110 height 30
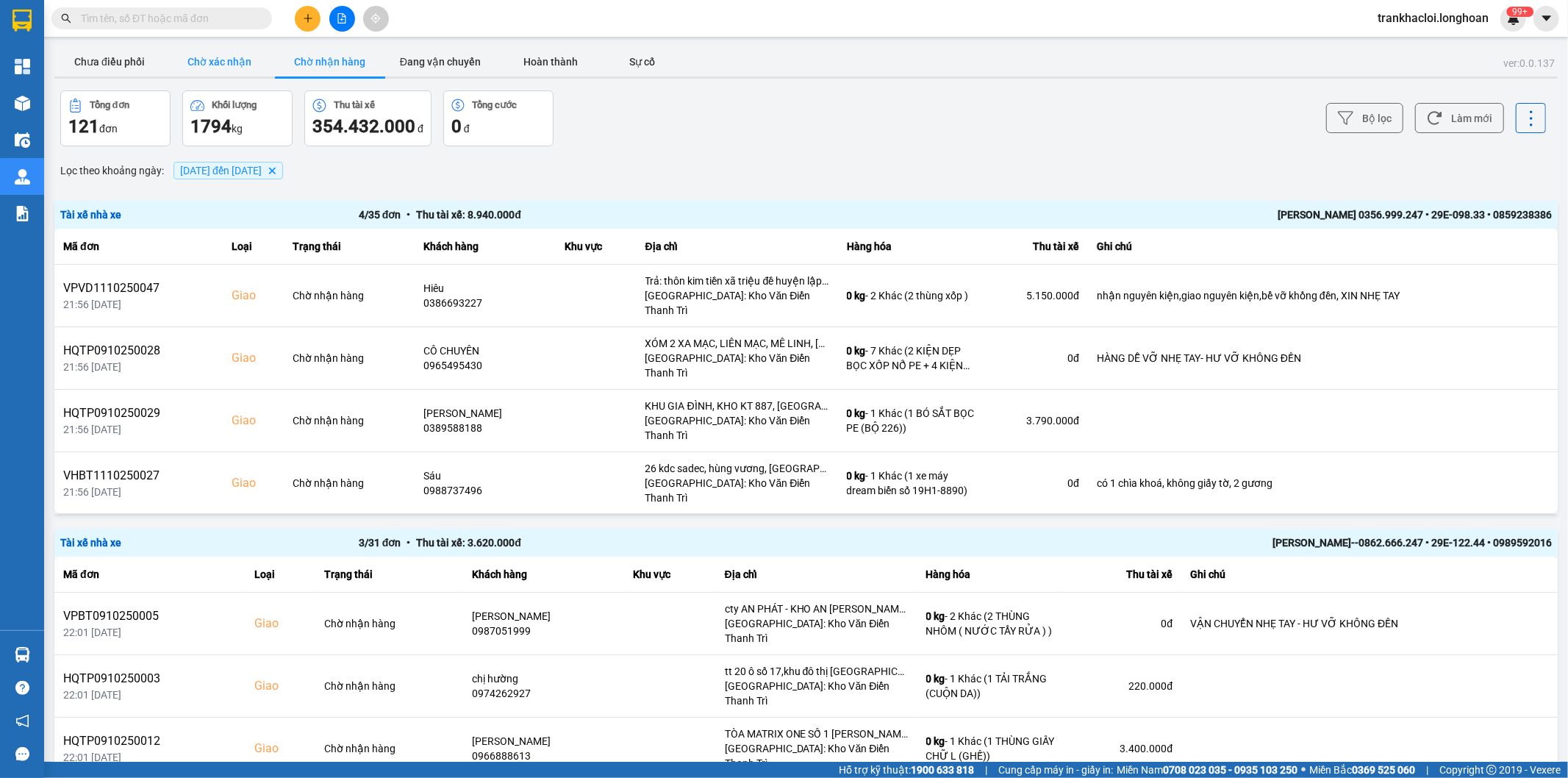
click at [182, 59] on button "Chờ xác nhận" at bounding box center [220, 61] width 110 height 30
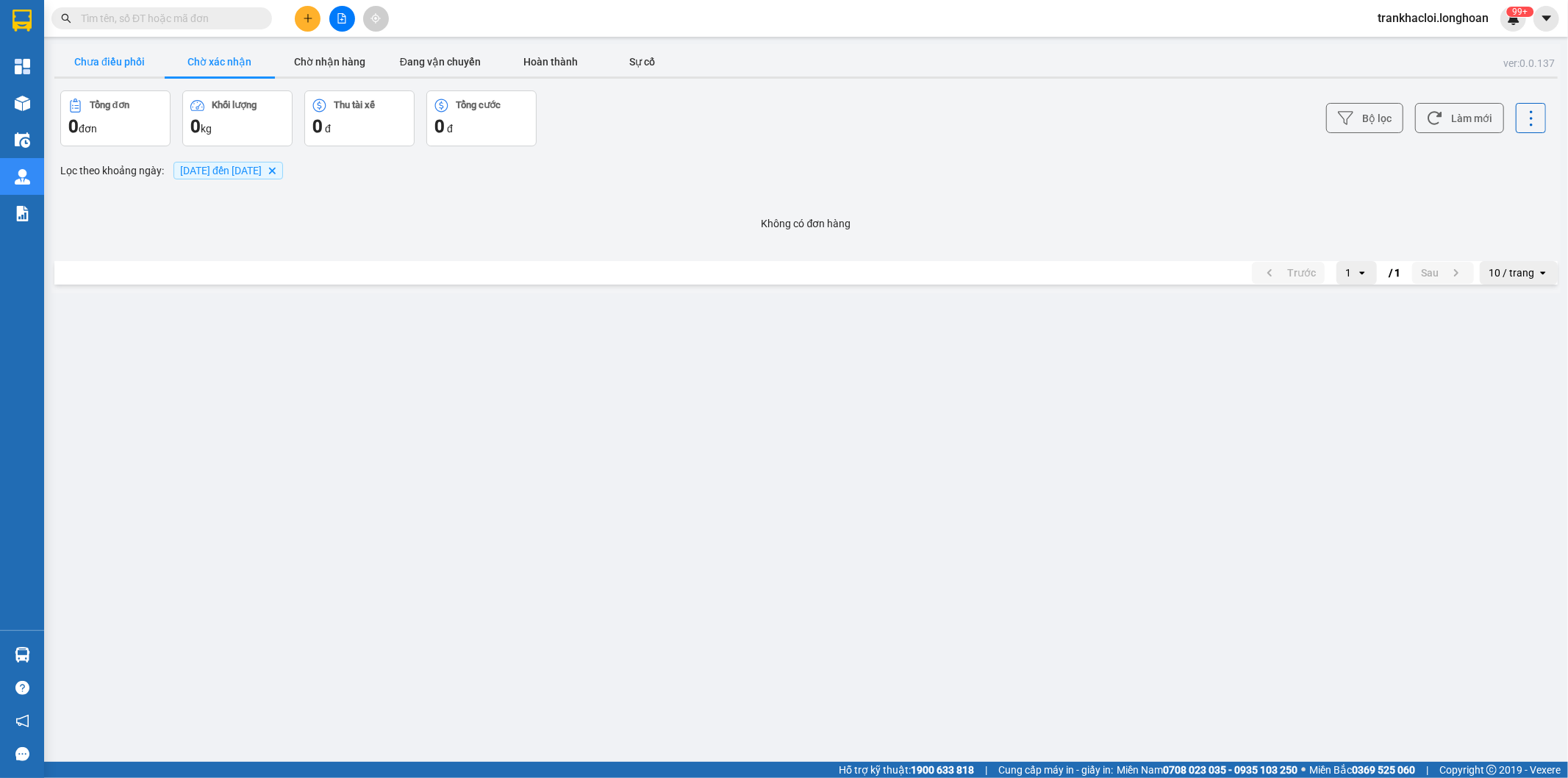
click at [146, 57] on button "Chưa điều phối" at bounding box center [109, 61] width 110 height 30
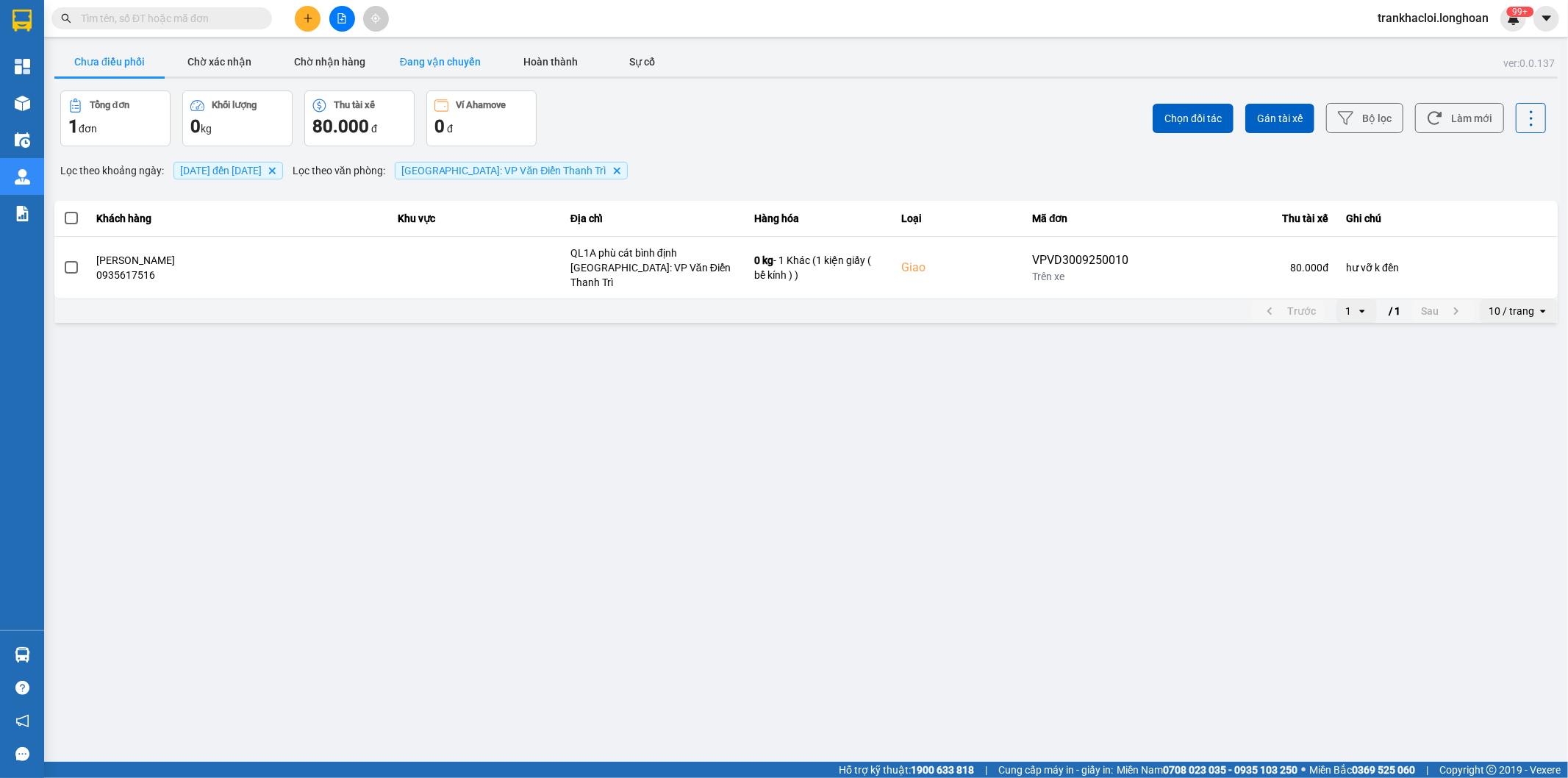
click at [407, 63] on button "Đang vận chuyển" at bounding box center [440, 61] width 110 height 30
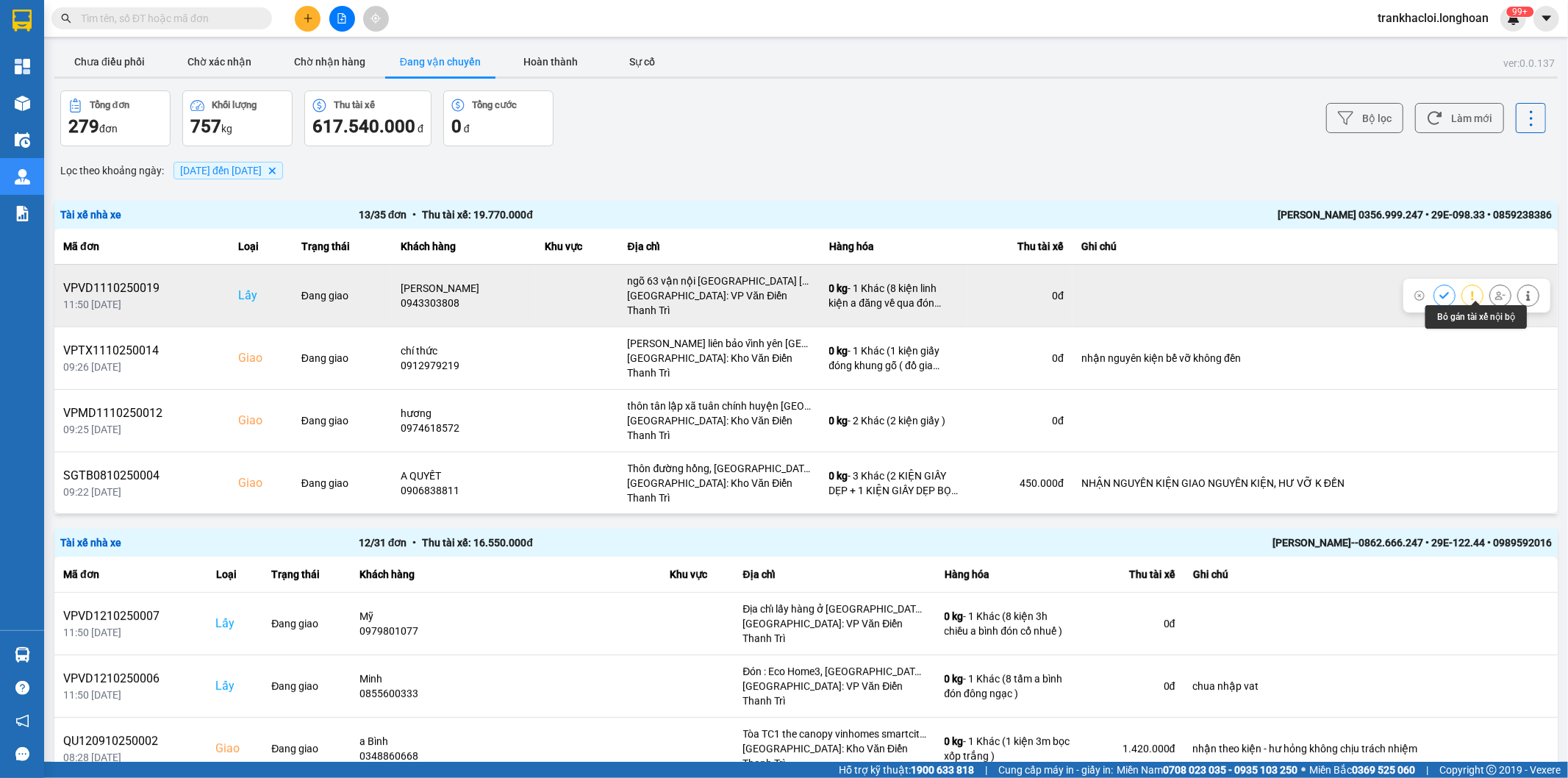
click at [1495, 294] on icon at bounding box center [1500, 294] width 10 height 10
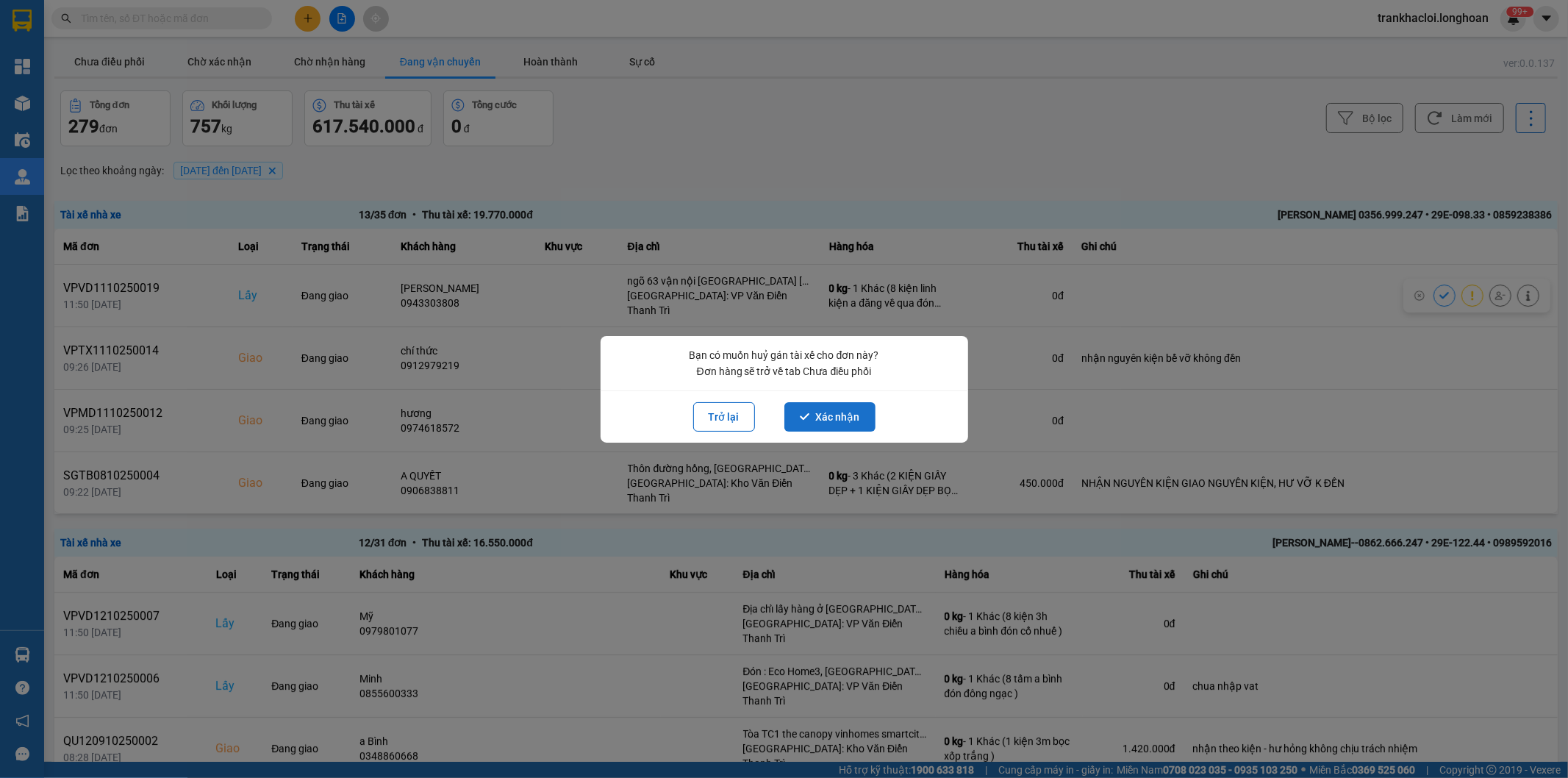
click at [839, 422] on button "Xác nhận" at bounding box center [829, 417] width 91 height 30
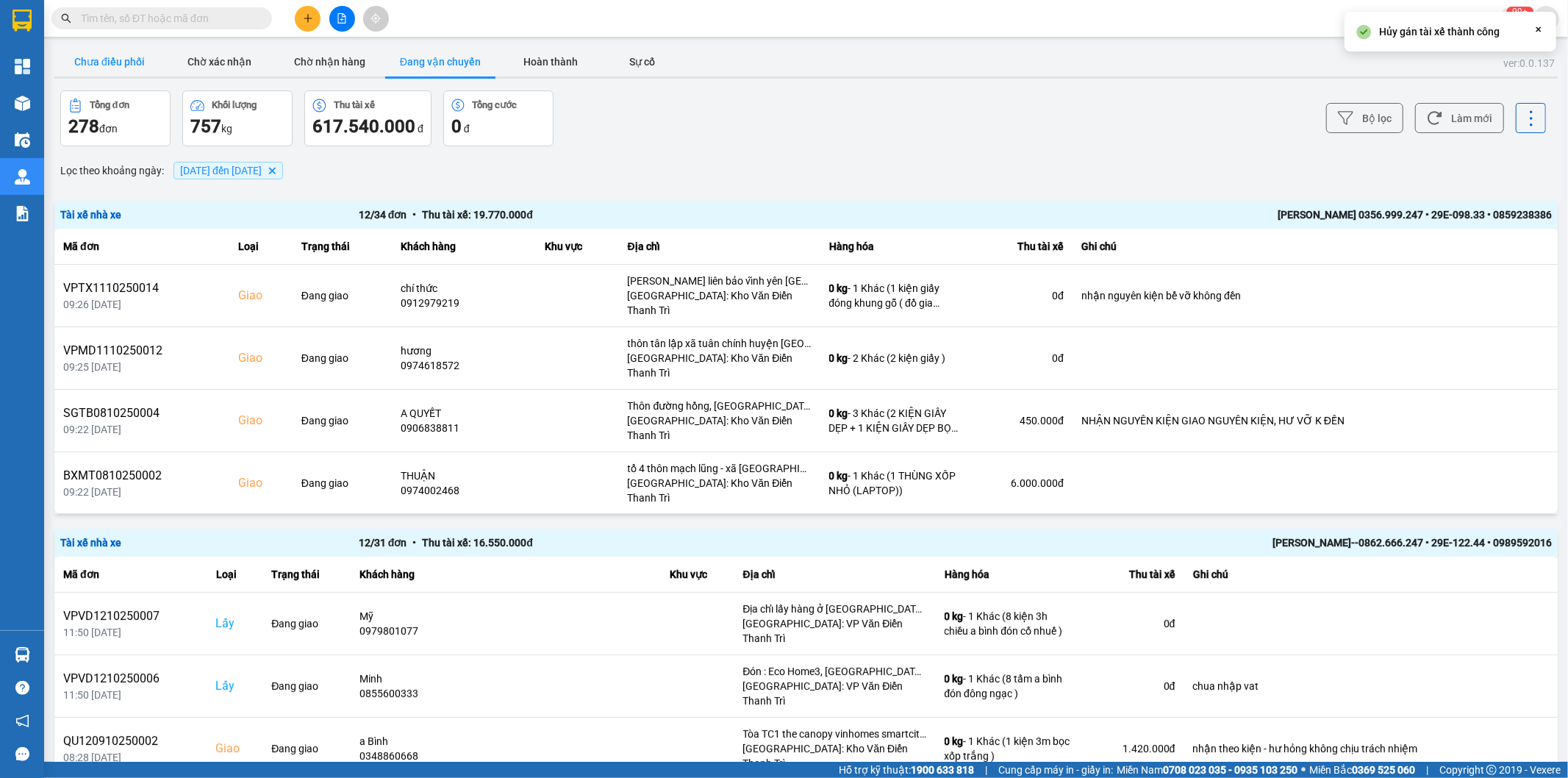
click at [145, 58] on button "Chưa điều phối" at bounding box center [109, 61] width 110 height 30
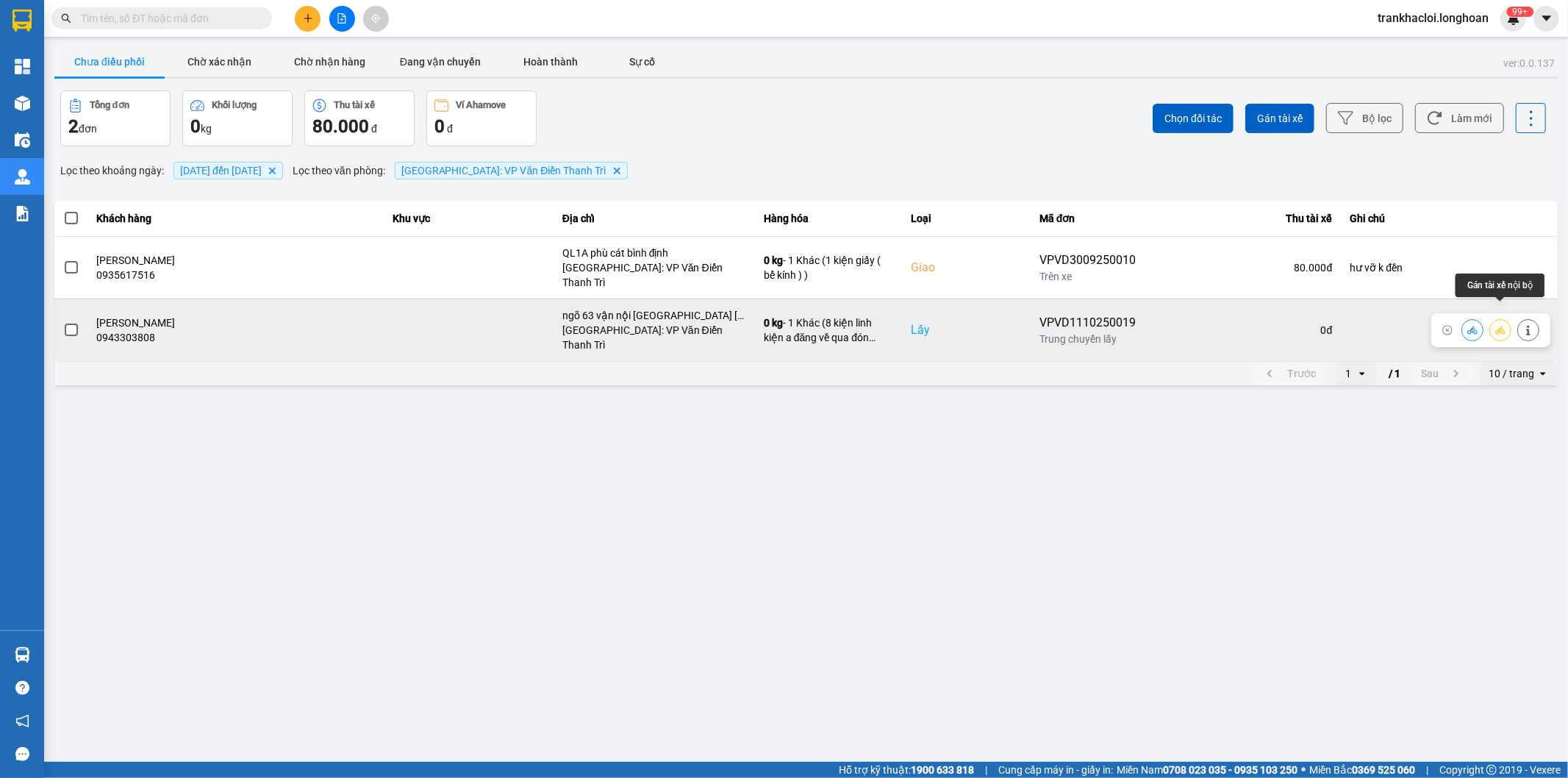
click at [1503, 325] on icon at bounding box center [1500, 330] width 10 height 10
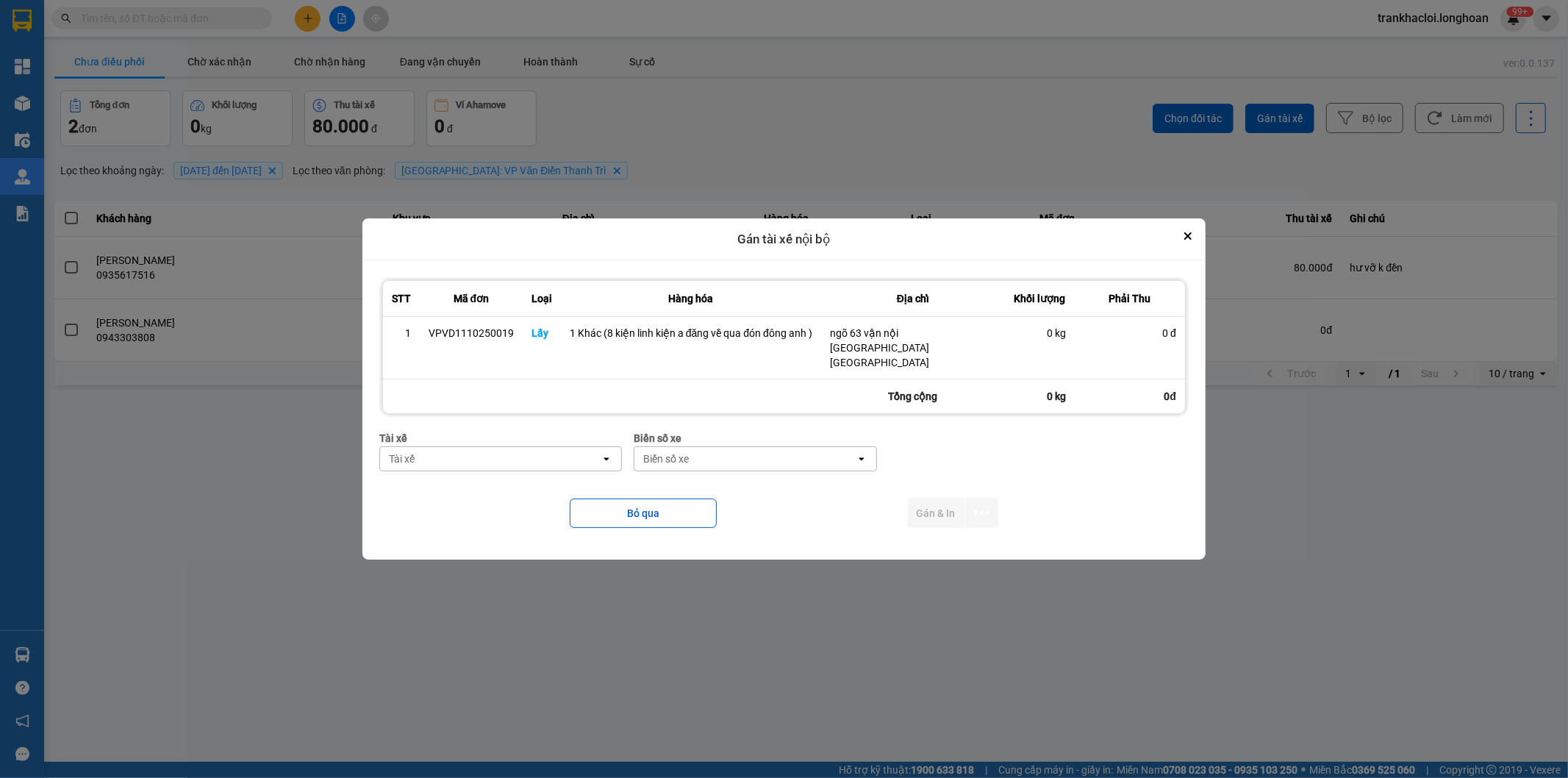
click at [530, 447] on div "Tài xế" at bounding box center [490, 458] width 221 height 23
type input "thức"
drag, startPoint x: 530, startPoint y: 486, endPoint x: 627, endPoint y: 478, distance: 97.3
click at [530, 484] on span "0353762489 - vũ văn thức lái xe 0356.323.247" at bounding box center [501, 476] width 221 height 14
click at [691, 451] on div "Biển số xe" at bounding box center [685, 458] width 46 height 14
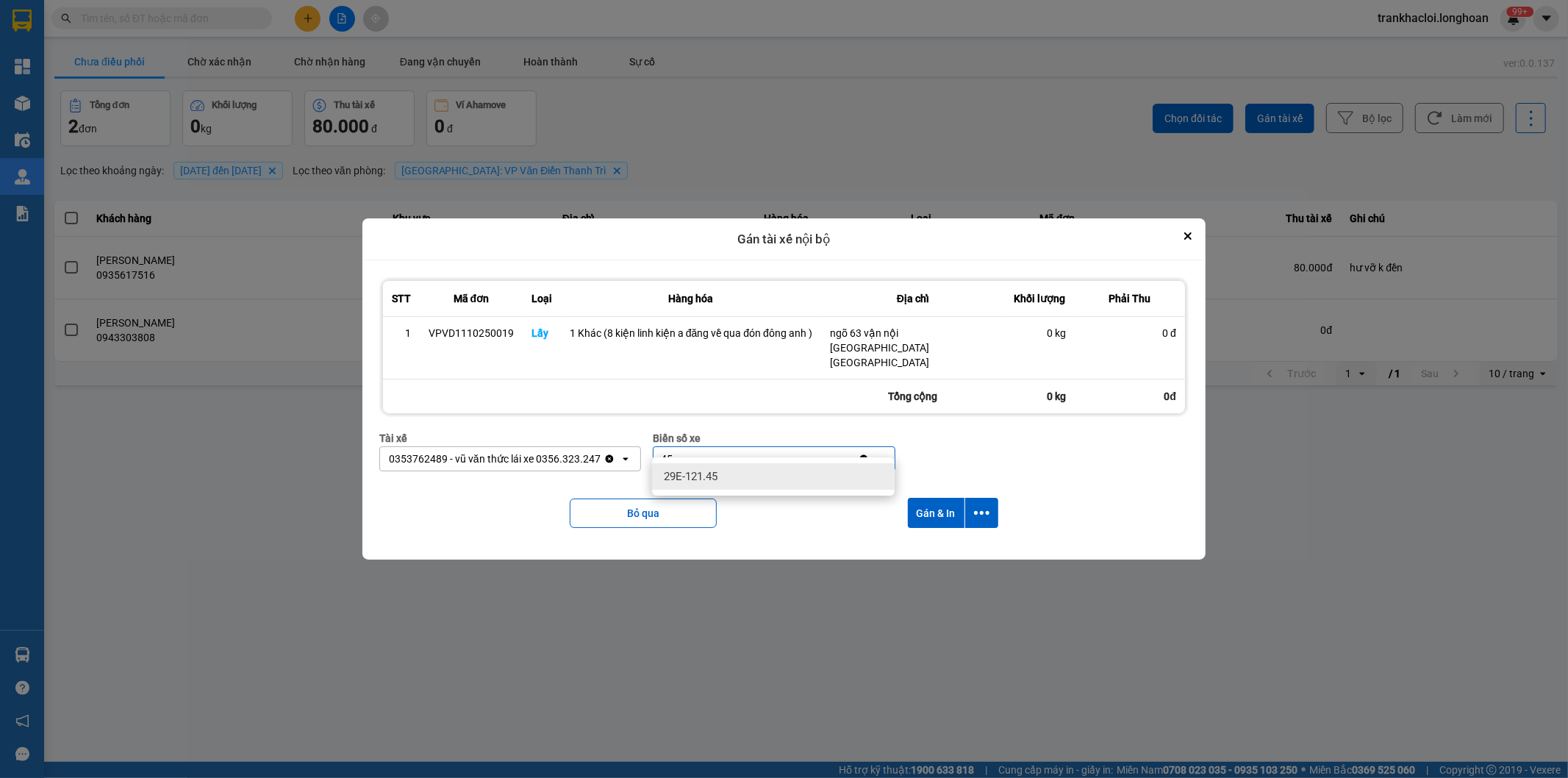
type input "45"
drag, startPoint x: 699, startPoint y: 467, endPoint x: 745, endPoint y: 470, distance: 46.1
click at [700, 467] on div "29E-121.45" at bounding box center [773, 475] width 242 height 26
click at [978, 505] on icon "dialog" at bounding box center [982, 512] width 15 height 15
drag, startPoint x: 920, startPoint y: 538, endPoint x: 909, endPoint y: 524, distance: 17.8
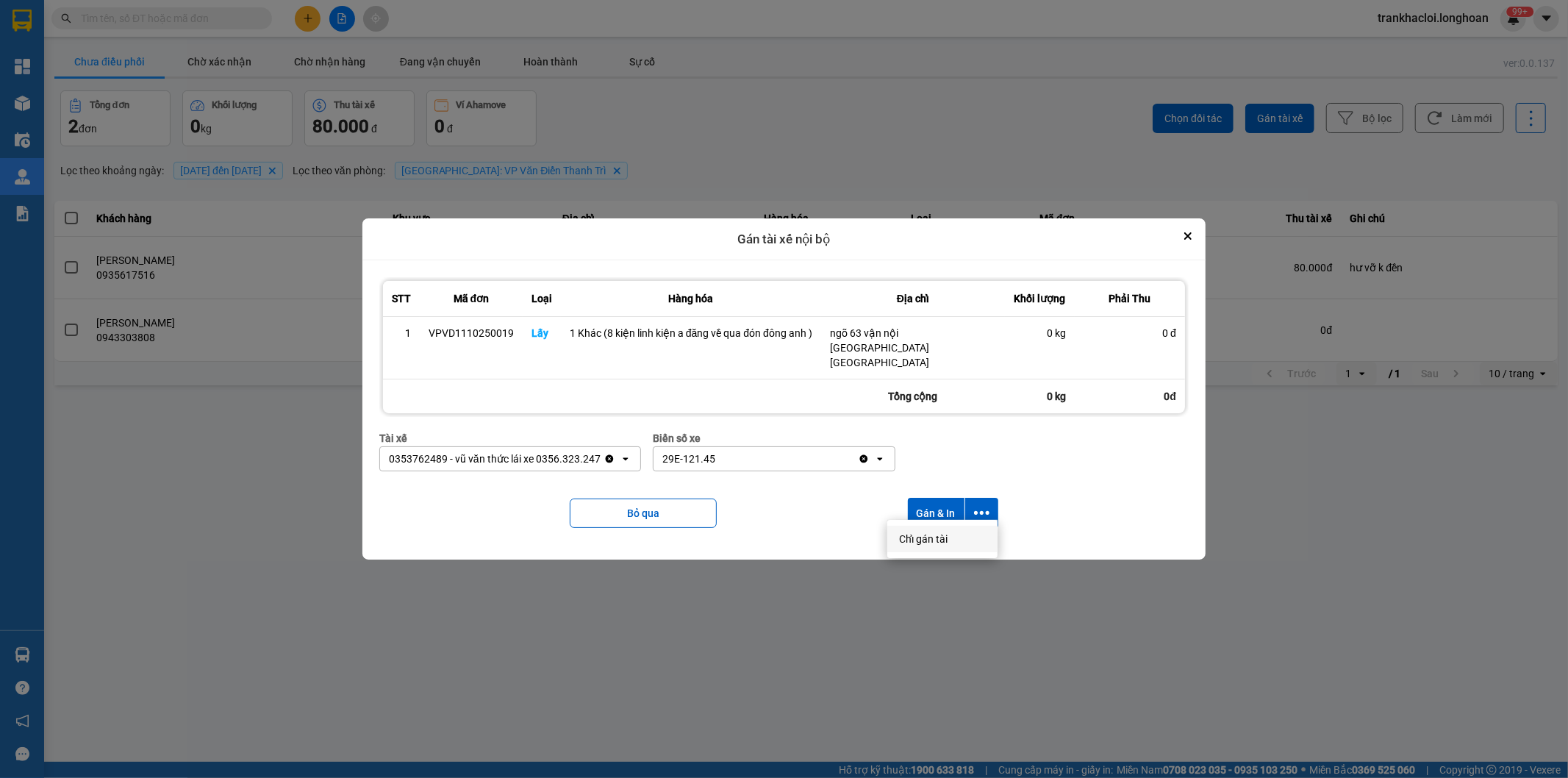
click at [920, 538] on span "Chỉ gán tài" at bounding box center [923, 538] width 49 height 14
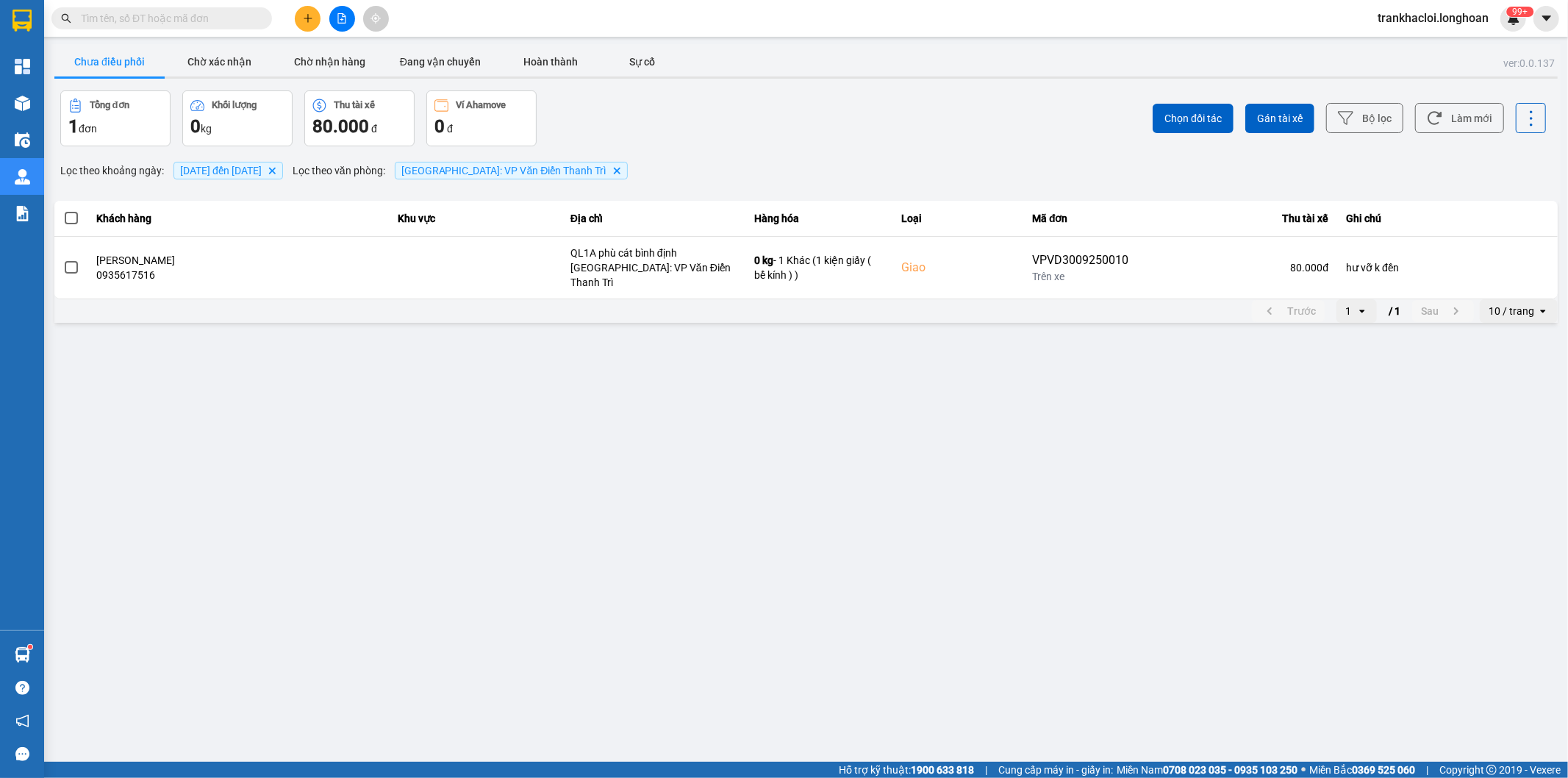
click at [223, 18] on input "text" at bounding box center [168, 18] width 174 height 16
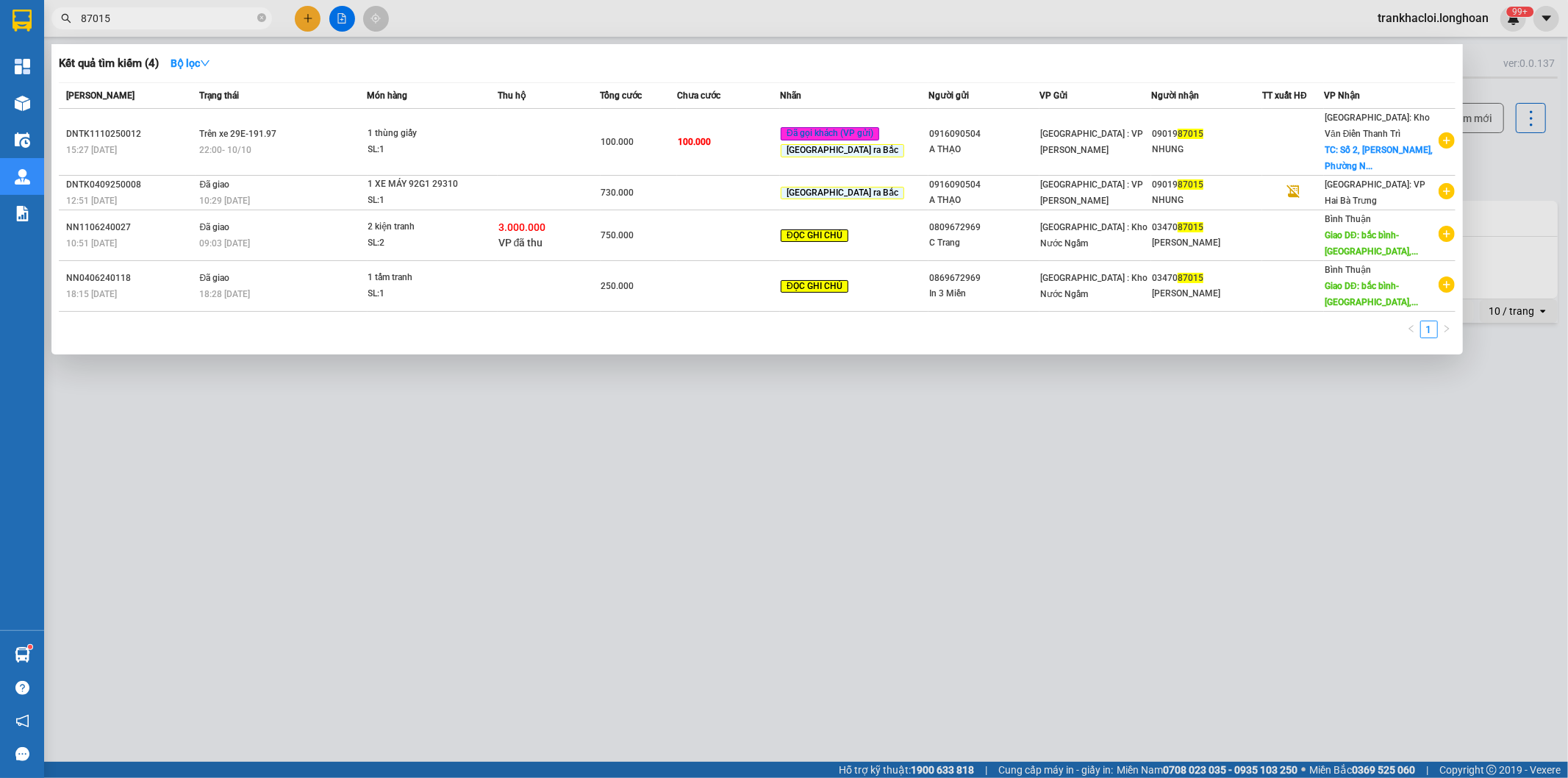
type input "87015"
click at [625, 59] on div "Kết quả tìm kiếm ( 4 ) Bộ lọc" at bounding box center [757, 63] width 1397 height 23
click at [694, 71] on div "Kết quả tìm kiếm ( 4 ) Bộ lọc" at bounding box center [757, 63] width 1397 height 23
click at [755, 50] on div "Kết quả tìm kiếm ( 4 ) Bộ lọc Mã ĐH Trạng thái Món hàng Thu hộ Tổng cước Chưa c…" at bounding box center [757, 199] width 1411 height 310
click at [751, 65] on div "Kết quả tìm kiếm ( 4 ) Bộ lọc" at bounding box center [757, 63] width 1397 height 23
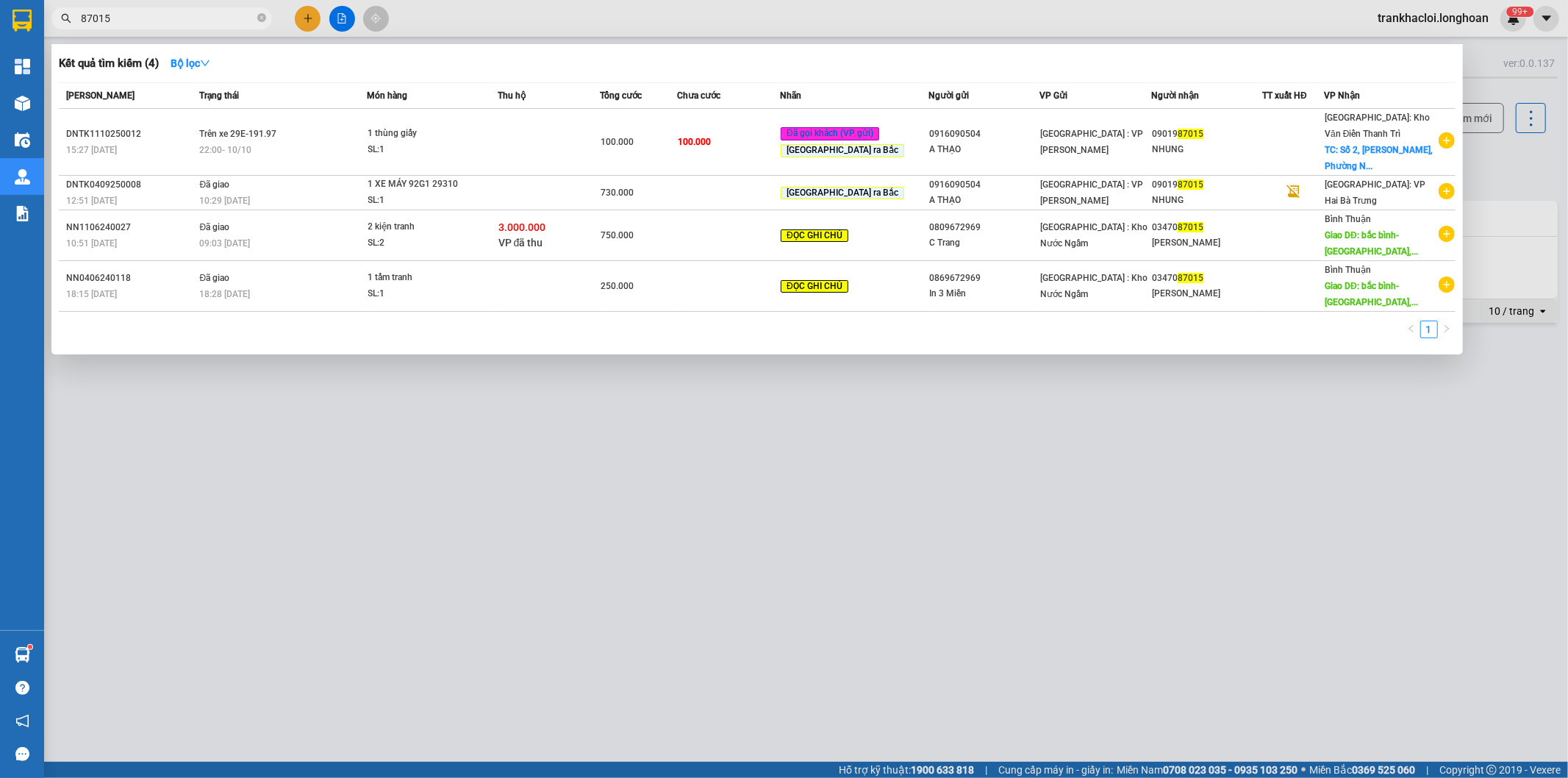
click at [717, 60] on div "Kết quả tìm kiếm ( 4 ) Bộ lọc" at bounding box center [757, 63] width 1397 height 23
click at [643, 61] on div "Kết quả tìm kiếm ( 4 ) Bộ lọc" at bounding box center [757, 63] width 1397 height 23
click at [575, 59] on div "Kết quả tìm kiếm ( 4 ) Bộ lọc" at bounding box center [757, 63] width 1397 height 23
click at [714, 69] on div "Kết quả tìm kiếm ( 4 ) Bộ lọc" at bounding box center [757, 63] width 1397 height 23
click at [615, 66] on div "Kết quả tìm kiếm ( 4 ) Bộ lọc" at bounding box center [757, 63] width 1397 height 23
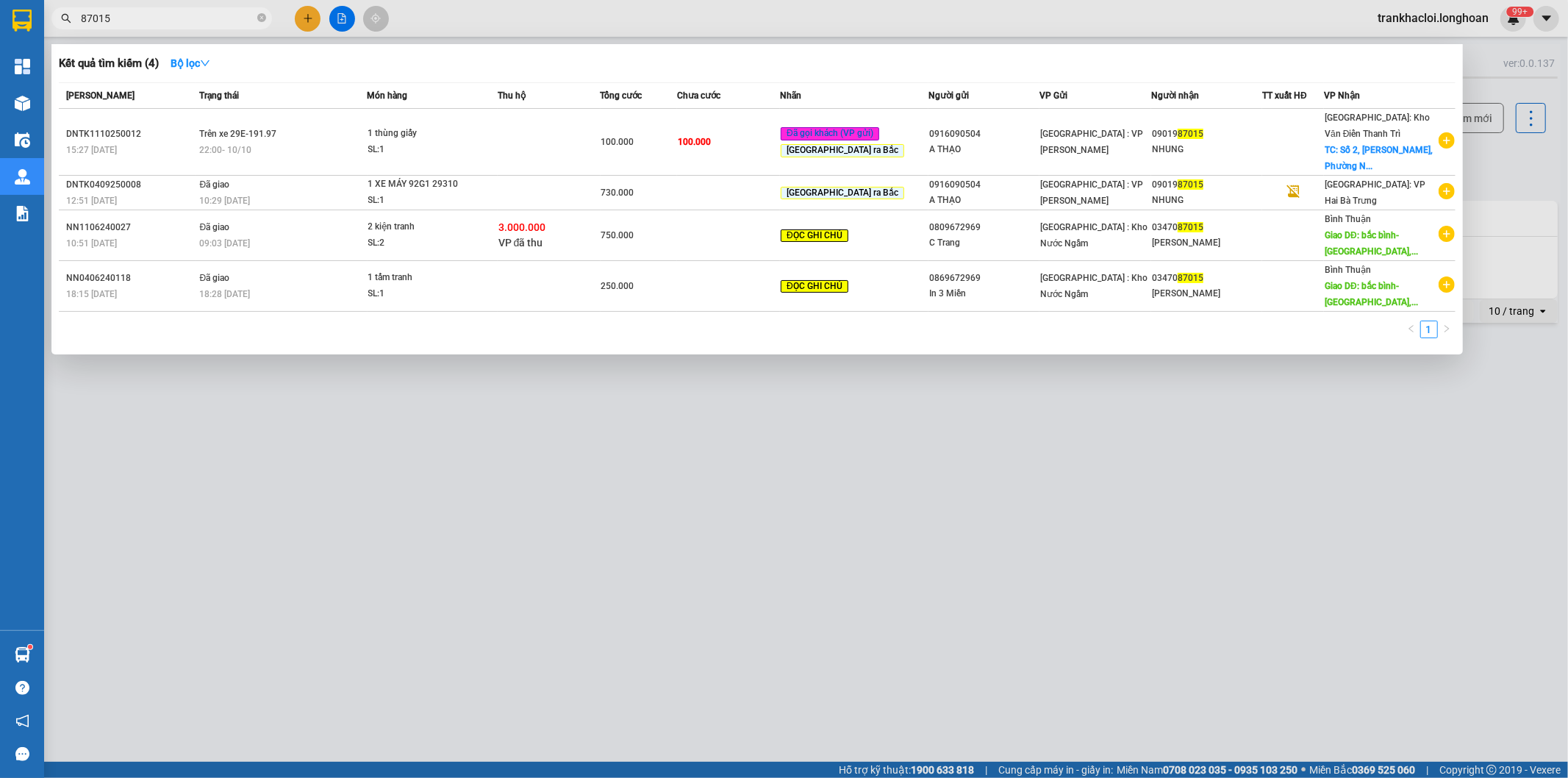
click at [702, 82] on table "Mã ĐH Trạng thái Món hàng Thu hộ Tổng cước Chưa cước Nhãn Người gửi VP Gửi Ngườ…" at bounding box center [757, 196] width 1397 height 230
click at [614, 77] on div "Kết quả tìm kiếm ( 4 ) Bộ lọc Mã ĐH Trạng thái Món hàng Thu hộ Tổng cước Chưa c…" at bounding box center [757, 199] width 1411 height 310
click at [678, 85] on th "Tổng cước" at bounding box center [639, 95] width 77 height 26
click at [622, 85] on th "Tổng cước" at bounding box center [639, 95] width 77 height 26
click at [724, 78] on div "Kết quả tìm kiếm ( 4 ) Bộ lọc Mã ĐH Trạng thái Món hàng Thu hộ Tổng cước Chưa c…" at bounding box center [757, 199] width 1411 height 310
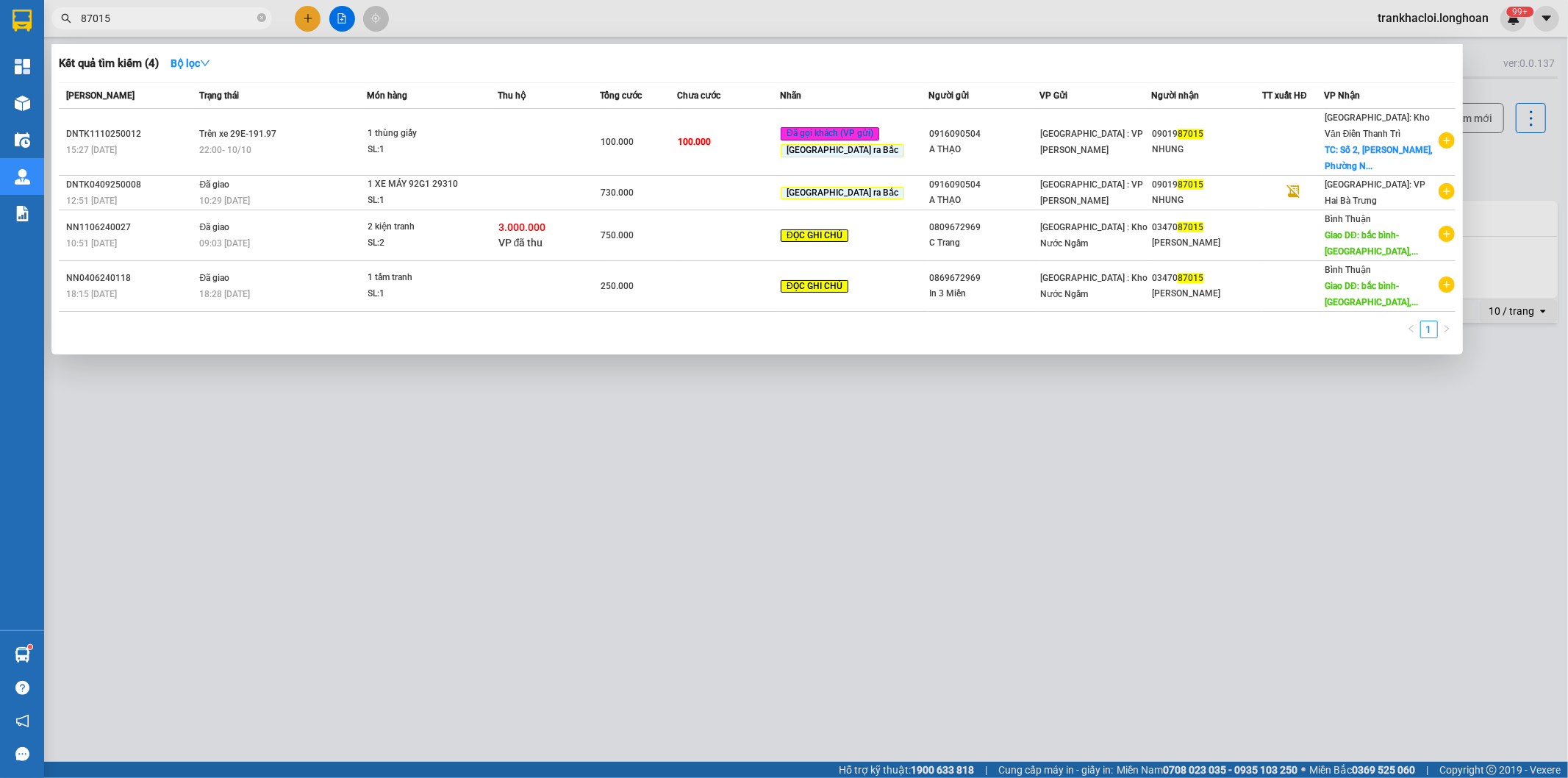
click at [722, 74] on div "Kết quả tìm kiếm ( 4 ) Bộ lọc" at bounding box center [757, 63] width 1397 height 23
click at [726, 69] on div "Kết quả tìm kiếm ( 4 ) Bộ lọc" at bounding box center [757, 63] width 1397 height 23
click at [639, 67] on div "Kết quả tìm kiếm ( 4 ) Bộ lọc" at bounding box center [757, 63] width 1397 height 23
drag, startPoint x: 746, startPoint y: 86, endPoint x: 754, endPoint y: 82, distance: 8.9
click at [747, 86] on th "Chưa cước" at bounding box center [729, 95] width 103 height 26
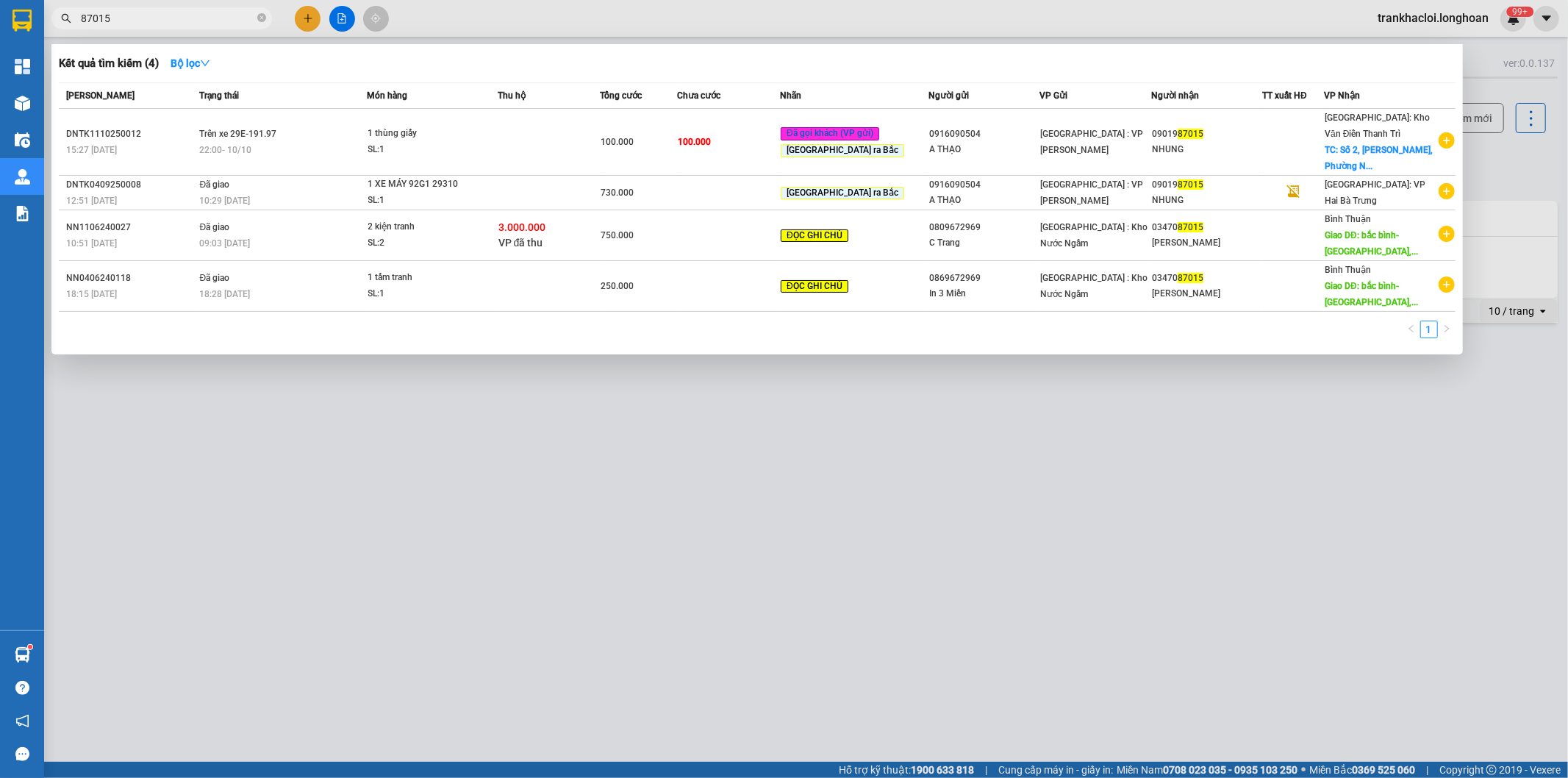
drag, startPoint x: 754, startPoint y: 82, endPoint x: 772, endPoint y: 68, distance: 22.8
click at [755, 79] on div "Kết quả tìm kiếm ( 4 ) Bộ lọc Mã ĐH Trạng thái Món hàng Thu hộ Tổng cước Chưa c…" at bounding box center [757, 199] width 1411 height 310
click at [772, 68] on div "Kết quả tìm kiếm ( 4 ) Bộ lọc" at bounding box center [757, 63] width 1397 height 23
drag, startPoint x: 666, startPoint y: 70, endPoint x: 783, endPoint y: 72, distance: 117.0
click at [685, 72] on div "Kết quả tìm kiếm ( 4 ) Bộ lọc" at bounding box center [757, 63] width 1397 height 23
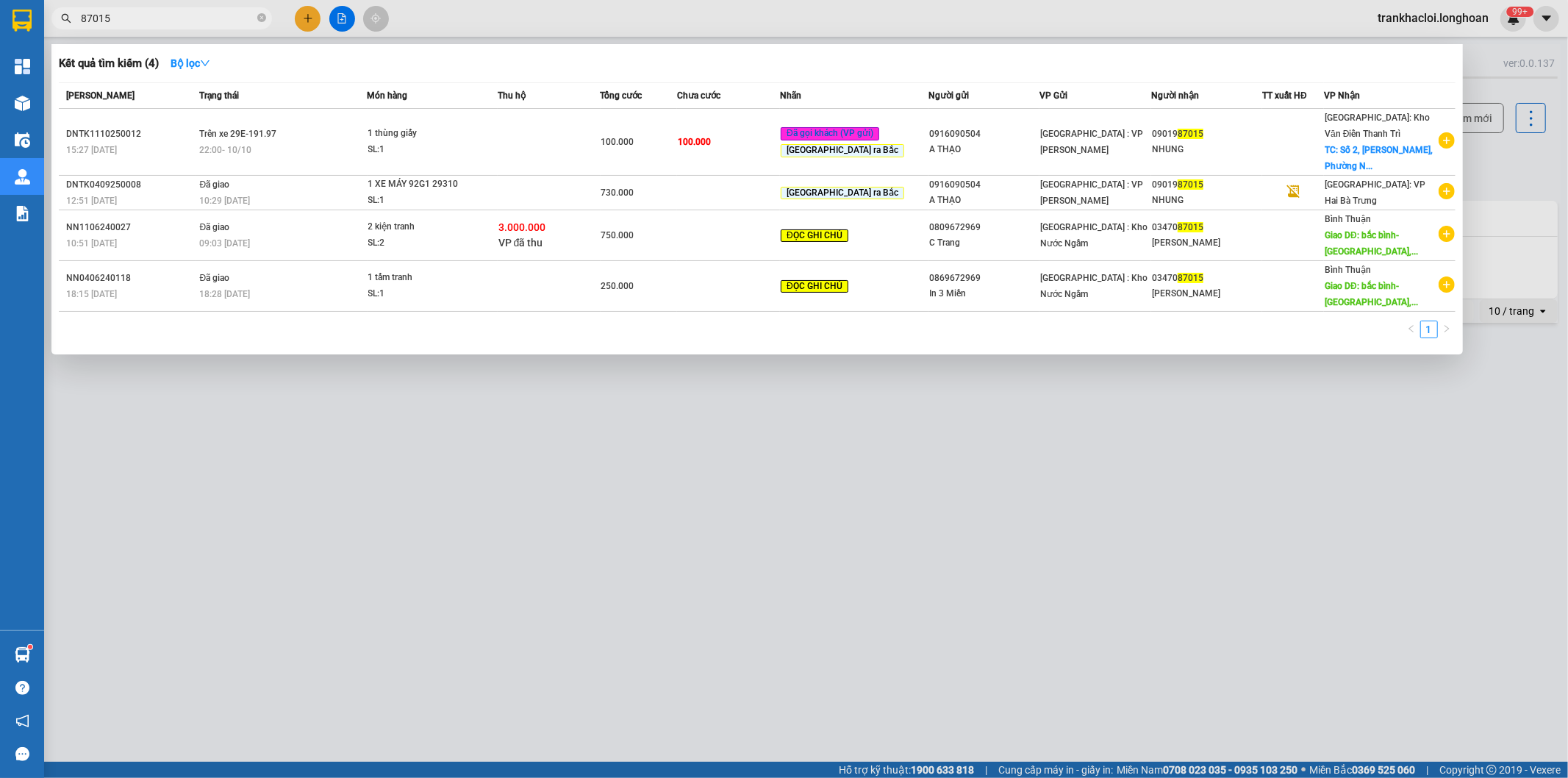
drag, startPoint x: 783, startPoint y: 72, endPoint x: 678, endPoint y: 63, distance: 105.4
click at [782, 72] on div "Kết quả tìm kiếm ( 4 ) Bộ lọc" at bounding box center [757, 63] width 1397 height 23
drag, startPoint x: 678, startPoint y: 63, endPoint x: 842, endPoint y: 72, distance: 164.2
click at [711, 66] on div "Kết quả tìm kiếm ( 4 ) Bộ lọc" at bounding box center [757, 63] width 1397 height 23
drag, startPoint x: 842, startPoint y: 72, endPoint x: 832, endPoint y: 72, distance: 10.0
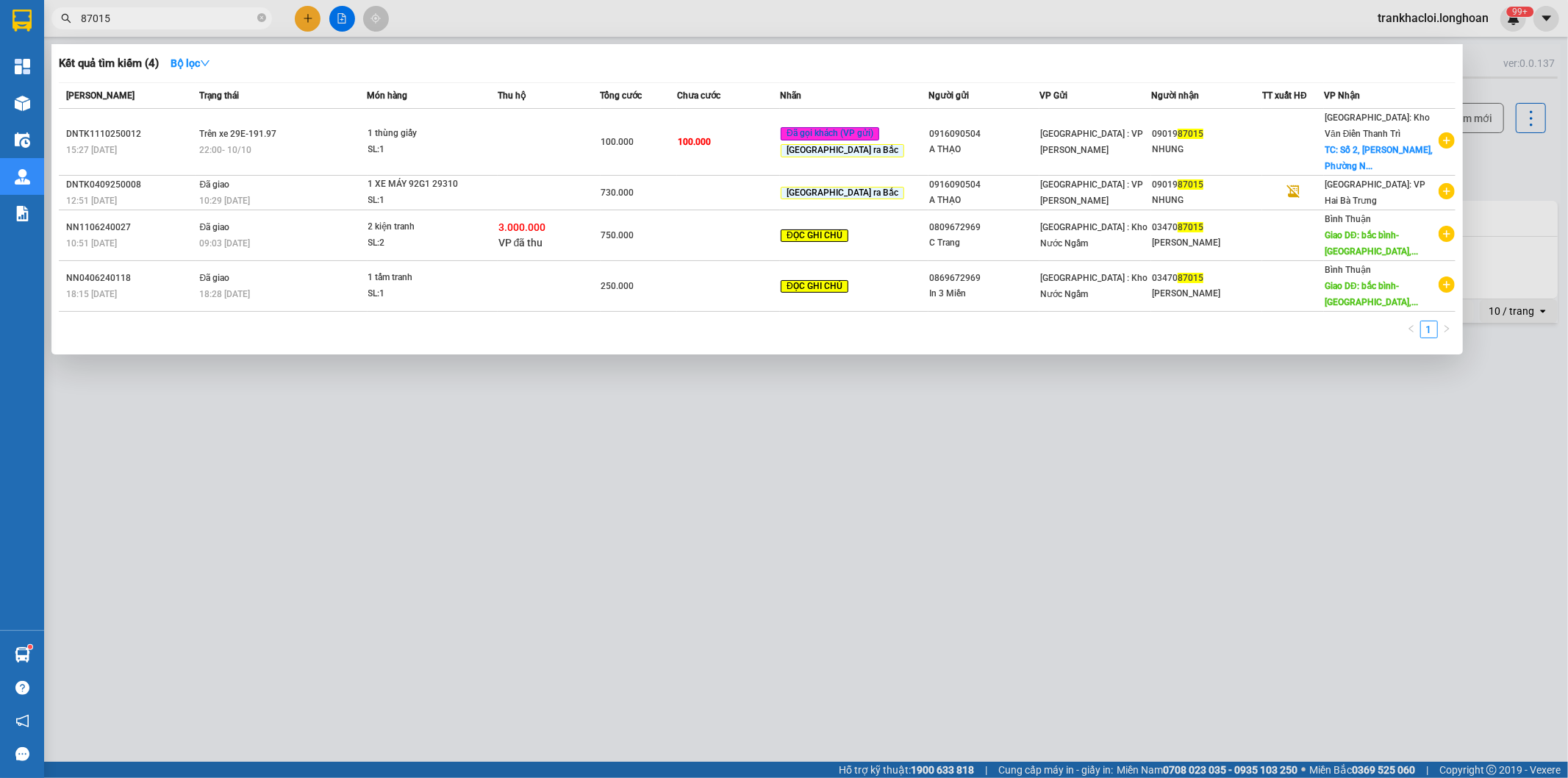
click at [832, 72] on div "Kết quả tìm kiếm ( 4 ) Bộ lọc" at bounding box center [757, 63] width 1397 height 23
drag, startPoint x: 691, startPoint y: 54, endPoint x: 761, endPoint y: 54, distance: 70.0
click at [713, 54] on div "Kết quả tìm kiếm ( 4 ) Bộ lọc" at bounding box center [757, 63] width 1397 height 23
drag, startPoint x: 792, startPoint y: 54, endPoint x: 639, endPoint y: 54, distance: 153.0
click at [783, 54] on div "Kết quả tìm kiếm ( 4 ) Bộ lọc" at bounding box center [757, 63] width 1397 height 23
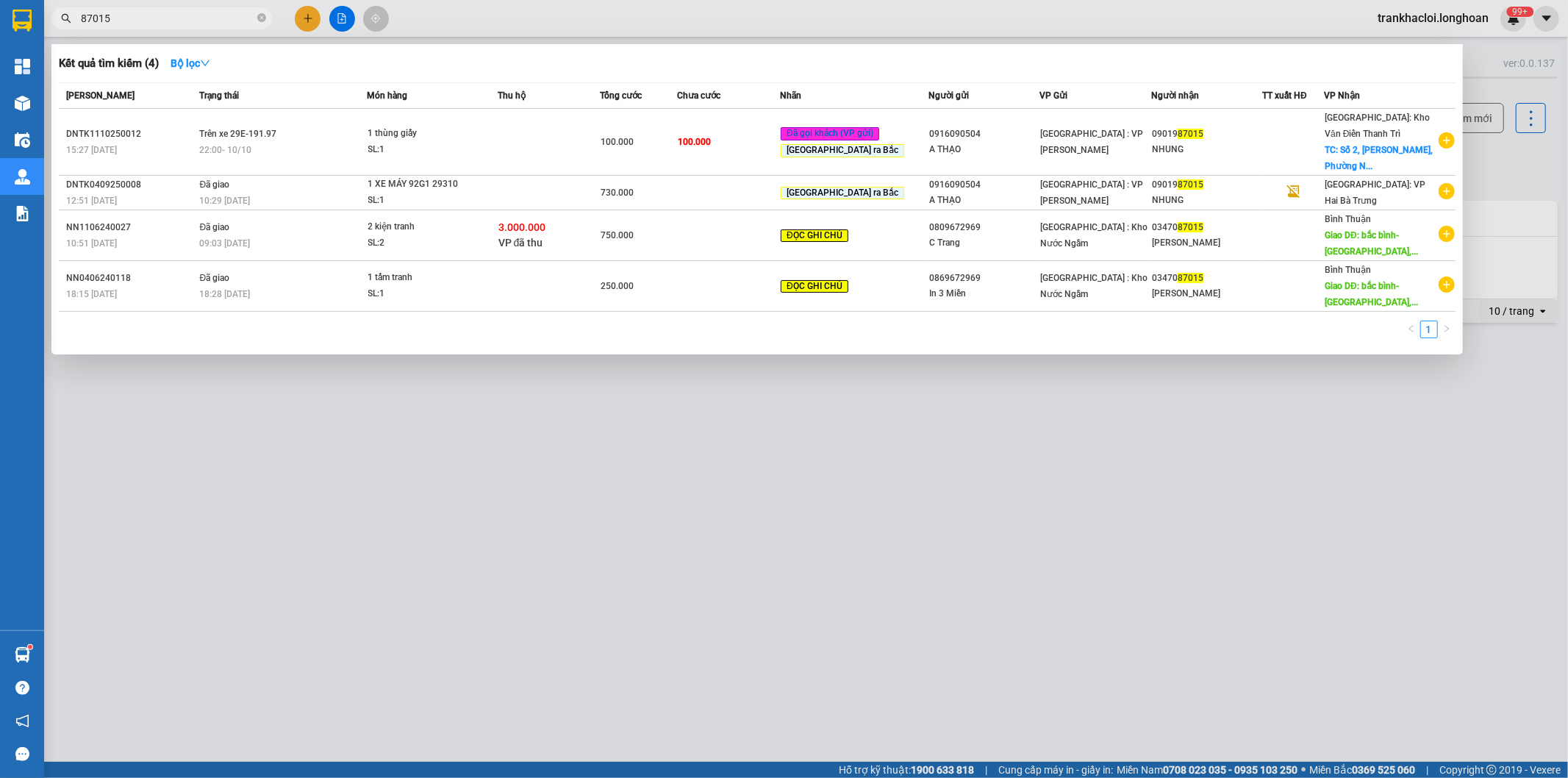
drag, startPoint x: 638, startPoint y: 54, endPoint x: 761, endPoint y: 55, distance: 123.0
click at [676, 55] on div "Kết quả tìm kiếm ( 4 ) Bộ lọc" at bounding box center [757, 63] width 1397 height 23
drag, startPoint x: 761, startPoint y: 55, endPoint x: 598, endPoint y: 54, distance: 163.0
click at [743, 54] on div "Kết quả tìm kiếm ( 4 ) Bộ lọc" at bounding box center [757, 63] width 1397 height 23
drag, startPoint x: 598, startPoint y: 54, endPoint x: 666, endPoint y: 63, distance: 68.6
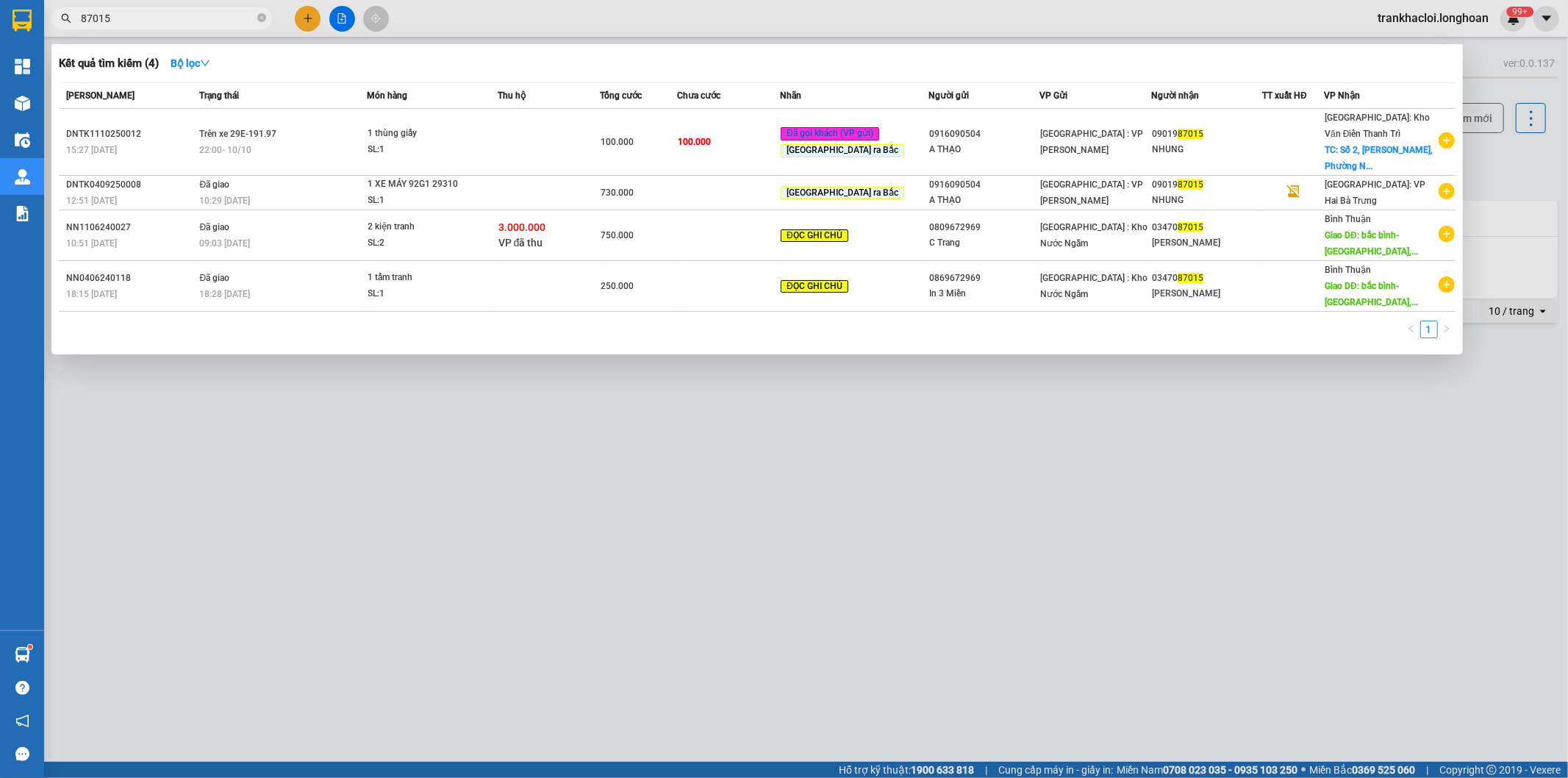
click at [666, 63] on div "Kết quả tìm kiếm ( 4 ) Bộ lọc" at bounding box center [757, 63] width 1397 height 23
drag, startPoint x: 766, startPoint y: 63, endPoint x: 629, endPoint y: 59, distance: 137.1
click at [750, 63] on div "Kết quả tìm kiếm ( 4 ) Bộ lọc" at bounding box center [757, 63] width 1397 height 23
drag, startPoint x: 625, startPoint y: 59, endPoint x: 819, endPoint y: 59, distance: 194.0
click at [678, 59] on div "Kết quả tìm kiếm ( 4 ) Bộ lọc" at bounding box center [757, 63] width 1397 height 23
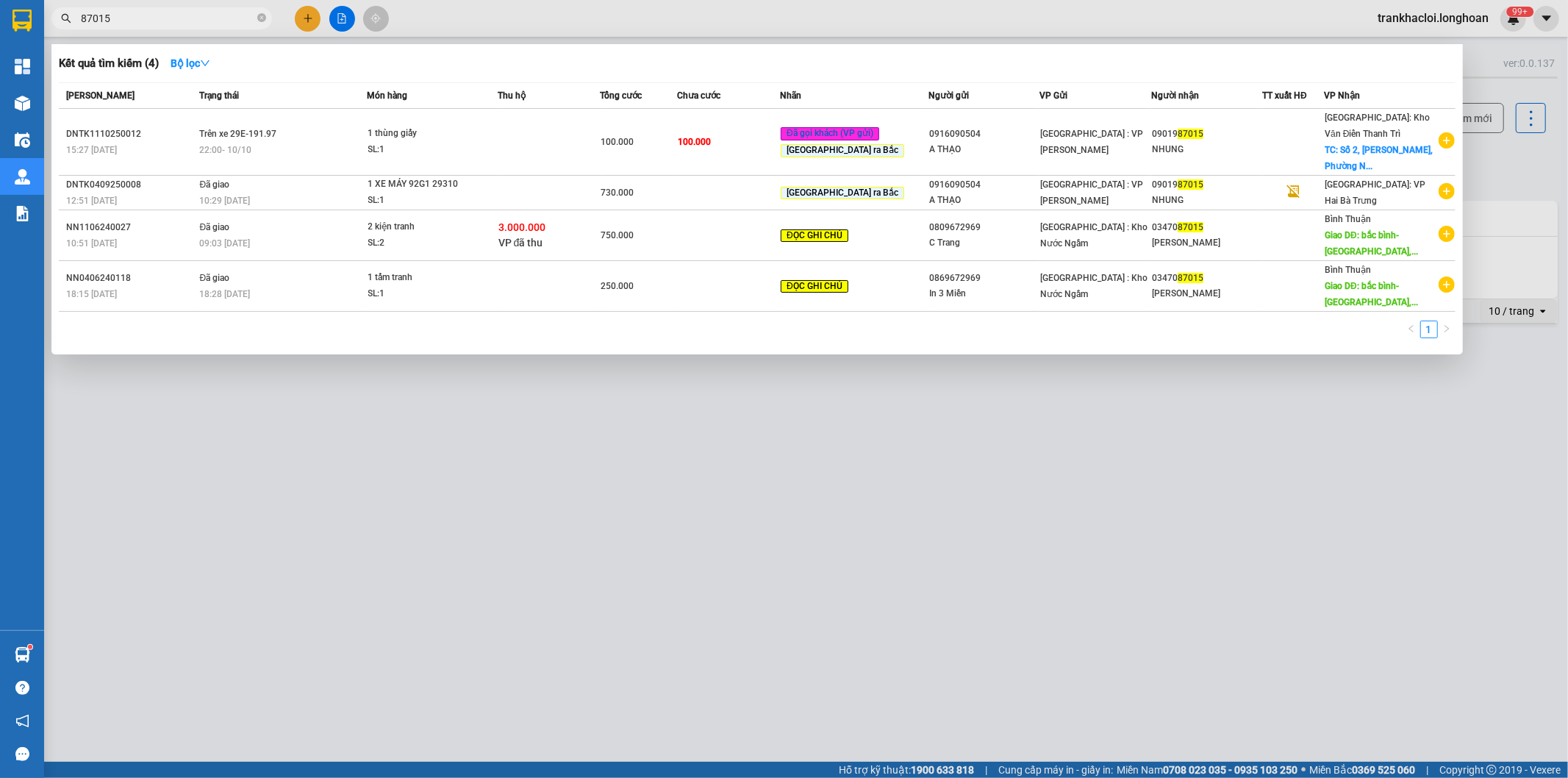
drag, startPoint x: 819, startPoint y: 59, endPoint x: 702, endPoint y: 42, distance: 118.2
click at [809, 59] on div "Kết quả tìm kiếm ( 4 ) Bộ lọc" at bounding box center [757, 63] width 1397 height 23
drag, startPoint x: 702, startPoint y: 42, endPoint x: 791, endPoint y: 42, distance: 89.0
click at [729, 42] on div at bounding box center [784, 389] width 1568 height 778
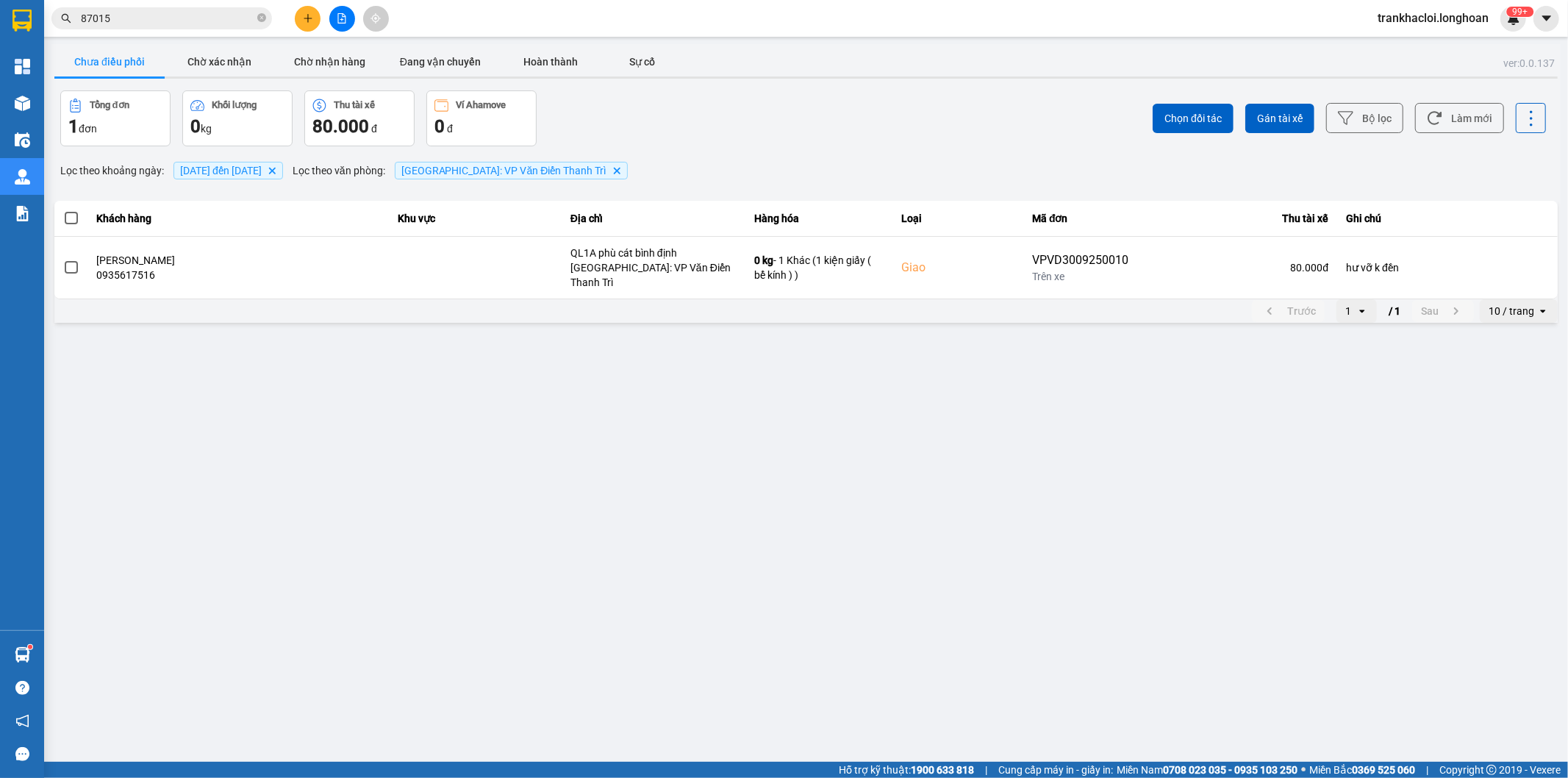
drag, startPoint x: 791, startPoint y: 42, endPoint x: 773, endPoint y: 41, distance: 18.0
click at [790, 42] on main "ver: 0.0.137 Chưa điều phối Chờ xác nhận Chờ nhận hàng Đang vận chuyển Hoàn thà…" at bounding box center [784, 381] width 1568 height 762
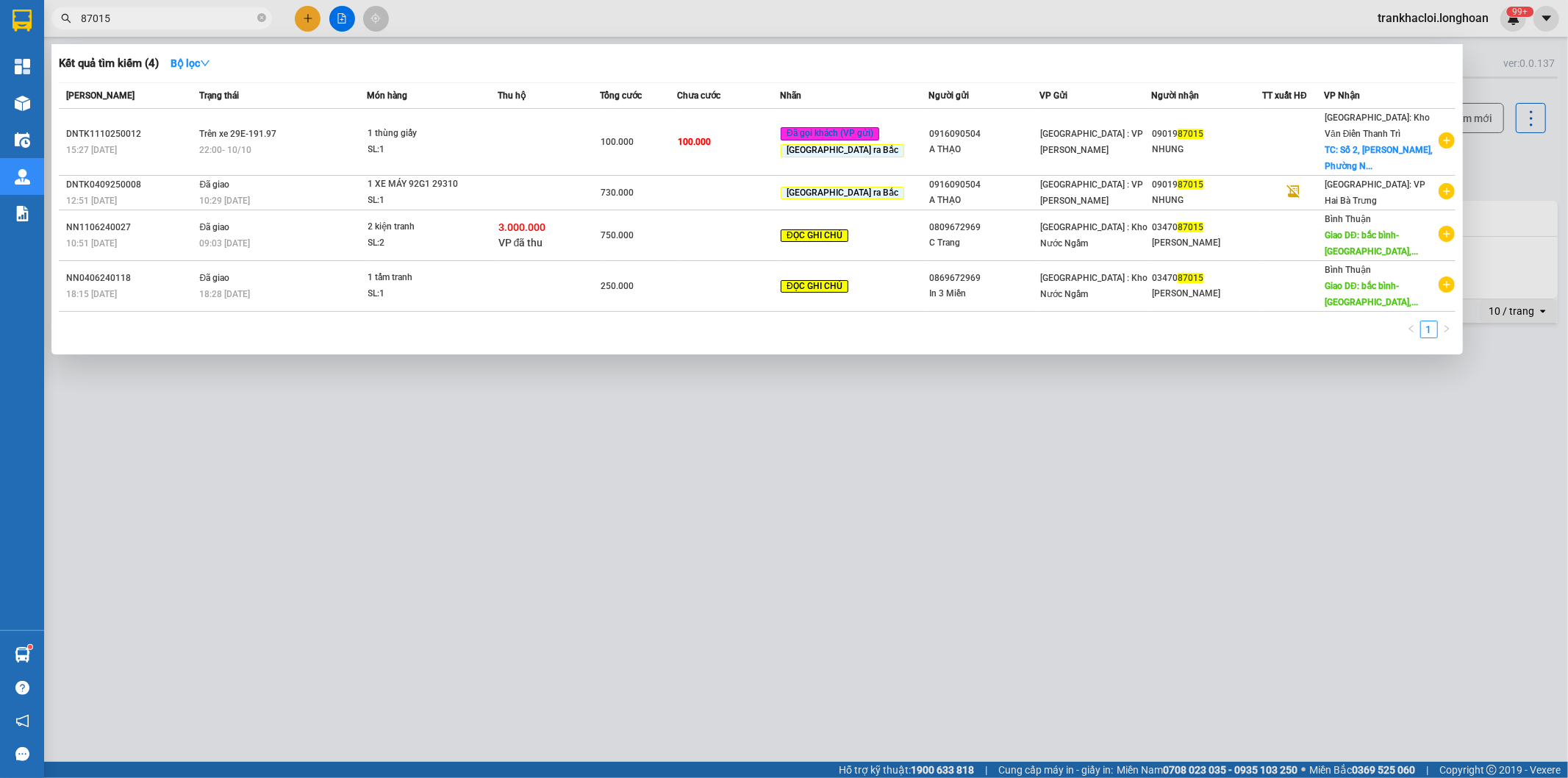
click at [159, 18] on input "87015" at bounding box center [168, 18] width 174 height 16
click at [715, 70] on div "Kết quả tìm kiếm ( 4 ) Bộ lọc" at bounding box center [757, 63] width 1397 height 23
